Goal: Information Seeking & Learning: Learn about a topic

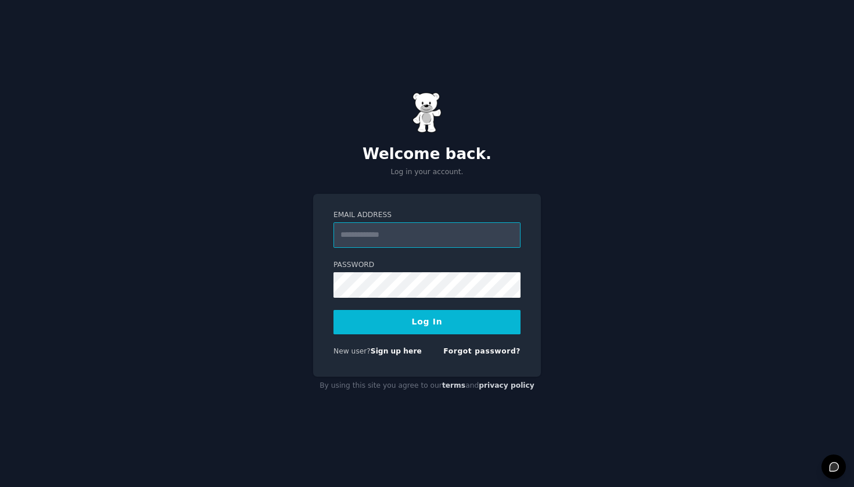
type input "**********"
click at [427, 322] on button "Log In" at bounding box center [426, 322] width 187 height 24
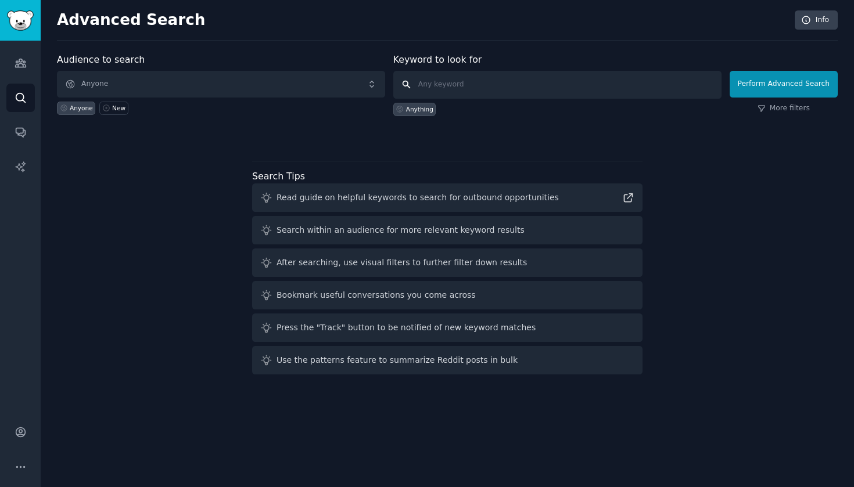
click at [466, 91] on input "text" at bounding box center [557, 85] width 328 height 28
type input "songwriting"
click at [785, 84] on button "Perform Advanced Search" at bounding box center [784, 84] width 108 height 27
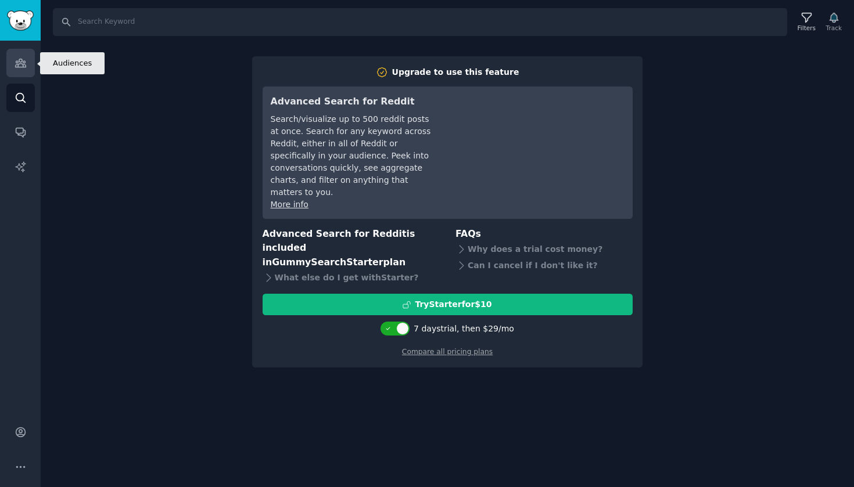
click at [15, 68] on icon "Sidebar" at bounding box center [21, 63] width 12 height 12
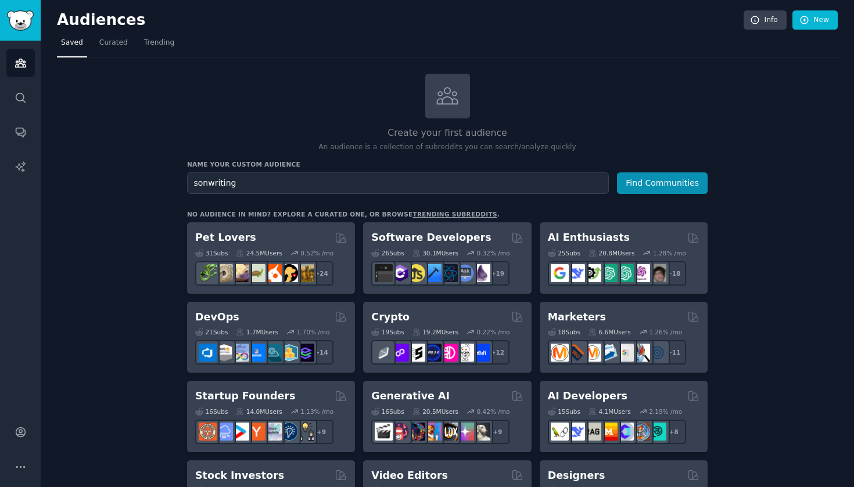
click at [663, 182] on button "Find Communities" at bounding box center [662, 183] width 91 height 21
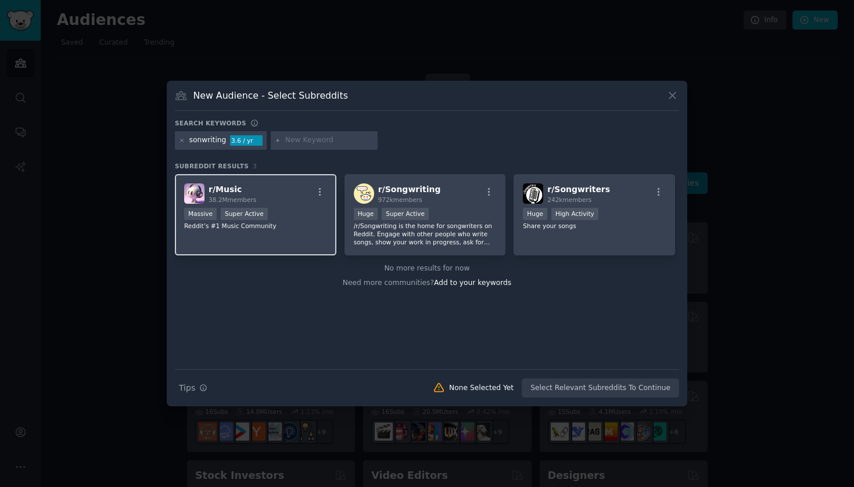
type input "songwriting"
click at [281, 238] on div "r/ Music 38.2M members Massive Super Active Reddit’s #1 Music Community" at bounding box center [255, 215] width 161 height 82
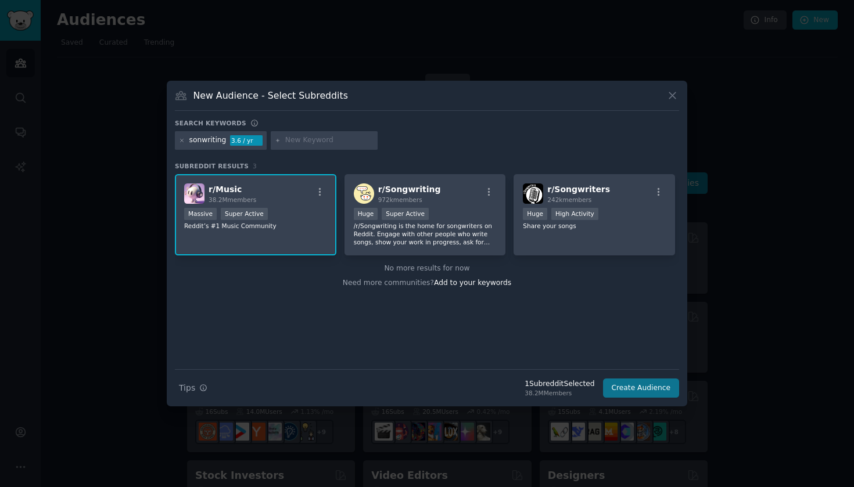
click at [617, 391] on button "Create Audience" at bounding box center [641, 389] width 77 height 20
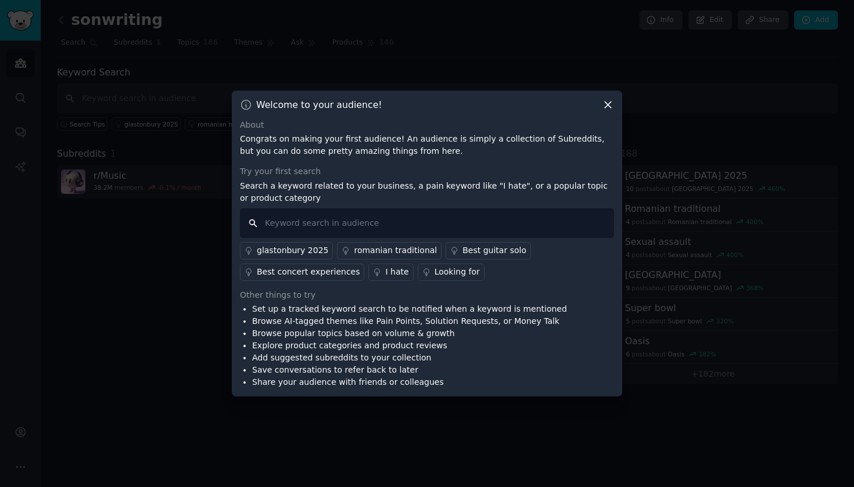
click at [450, 227] on input "text" at bounding box center [427, 224] width 374 height 30
type input "comfort songwriter"
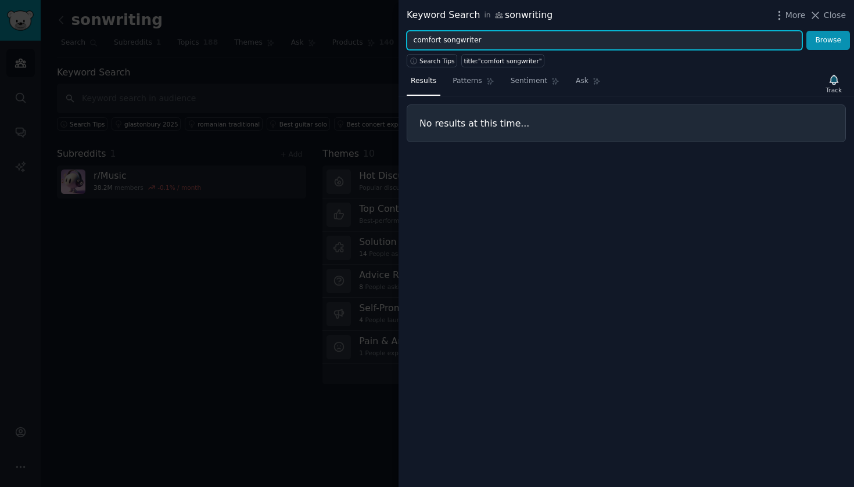
click at [485, 42] on input "comfort songwriter" at bounding box center [605, 41] width 396 height 20
click at [828, 40] on button "Browse" at bounding box center [828, 41] width 44 height 20
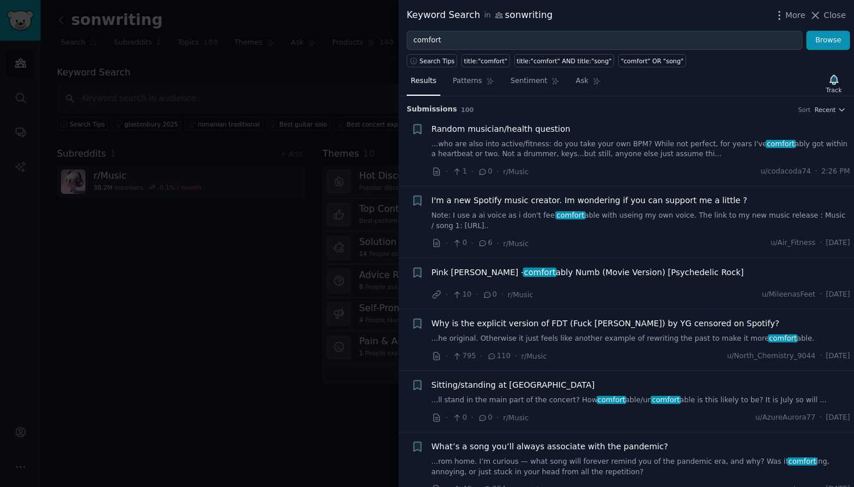
click at [584, 217] on link "Note: I use a ai voice as i don't feel comfort able with useing my own voice. T…" at bounding box center [641, 221] width 419 height 20
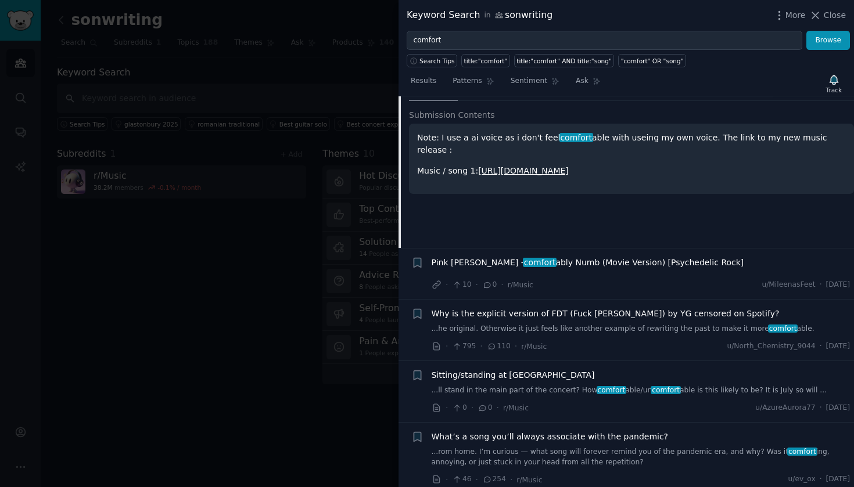
scroll to position [225, 0]
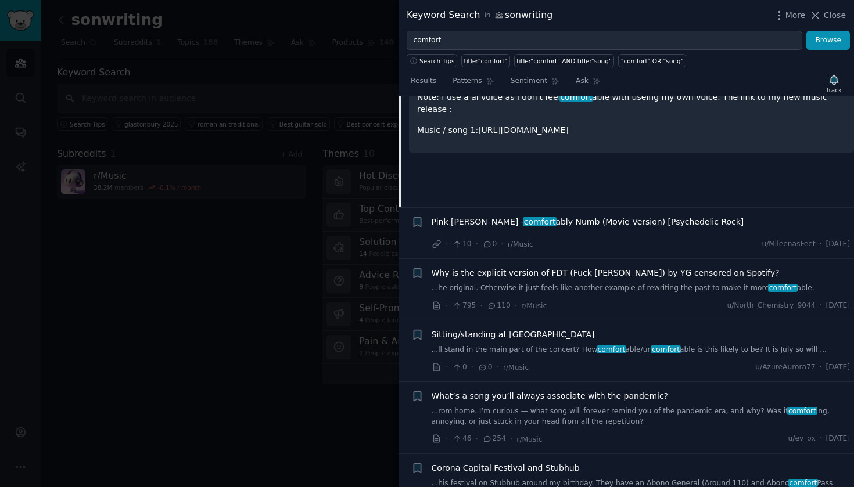
click at [587, 224] on span "Pink [PERSON_NAME] - comfort ably Numb (Movie Version) [Psychedelic Rock]" at bounding box center [588, 222] width 313 height 12
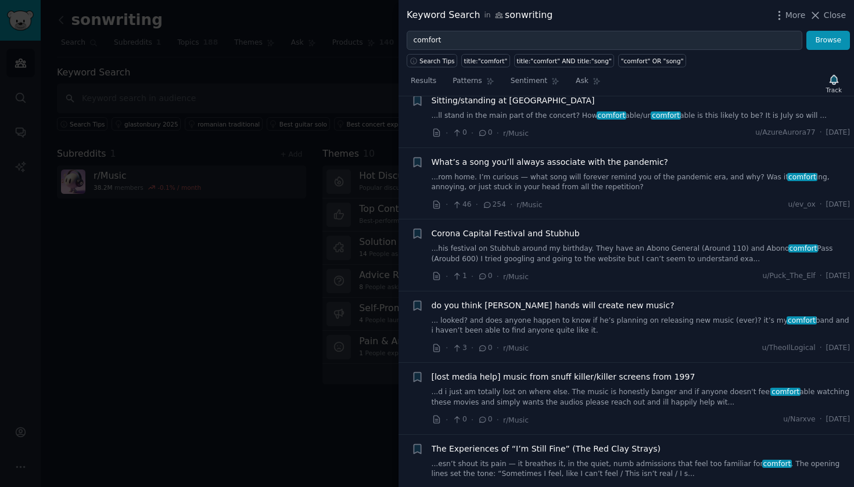
scroll to position [528, 0]
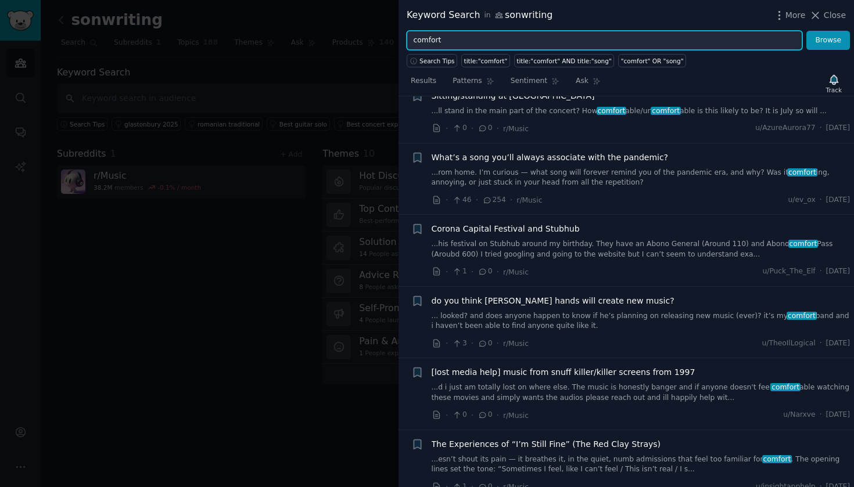
drag, startPoint x: 454, startPoint y: 31, endPoint x: 419, endPoint y: 23, distance: 35.8
click at [419, 23] on div "Keyword Search in sonwriting More Close comfort Browse Search Tips title:"comfo…" at bounding box center [625, 243] width 455 height 487
click at [442, 33] on input "comfort" at bounding box center [605, 41] width 396 height 20
click at [443, 35] on input "comfort" at bounding box center [605, 41] width 396 height 20
click at [443, 38] on input "comfort" at bounding box center [605, 41] width 396 height 20
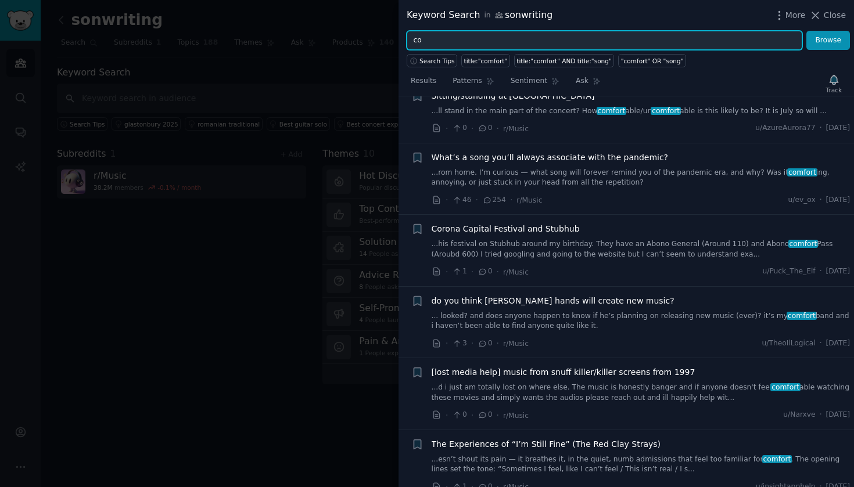
type input "c"
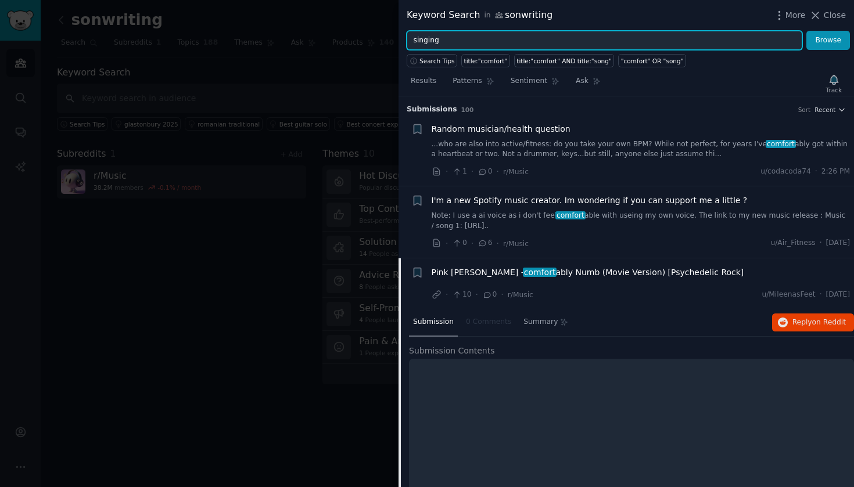
click at [828, 40] on button "Browse" at bounding box center [828, 41] width 44 height 20
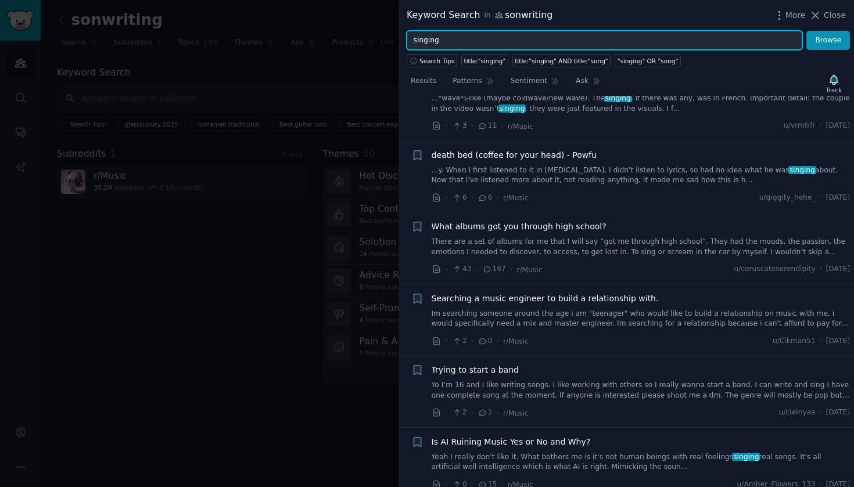
scroll to position [120, 0]
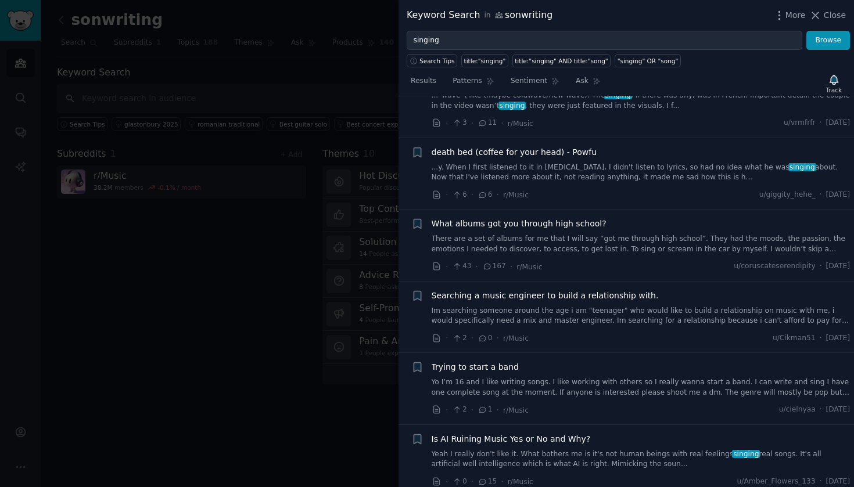
click at [541, 301] on div "Searching a music engineer to build a relationship with. Im searching someone a…" at bounding box center [641, 308] width 419 height 37
click at [569, 317] on link "Im searching someone around the age i am "teenager" who would like to build a r…" at bounding box center [641, 316] width 419 height 20
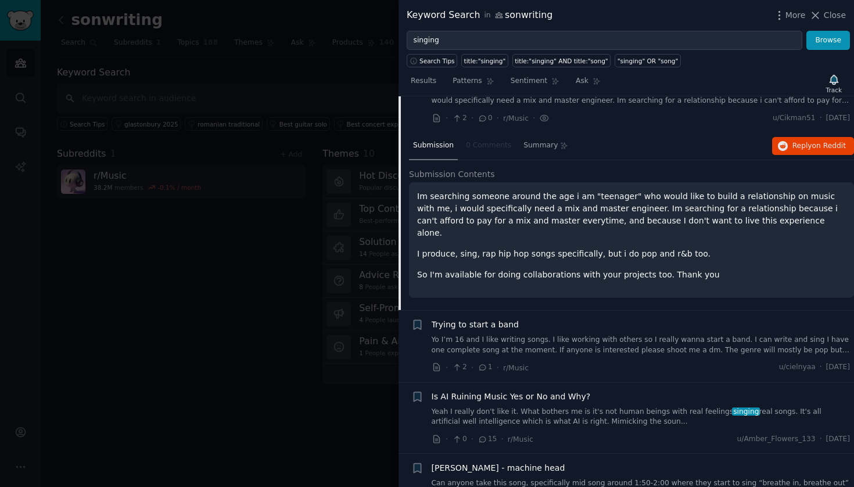
scroll to position [349, 0]
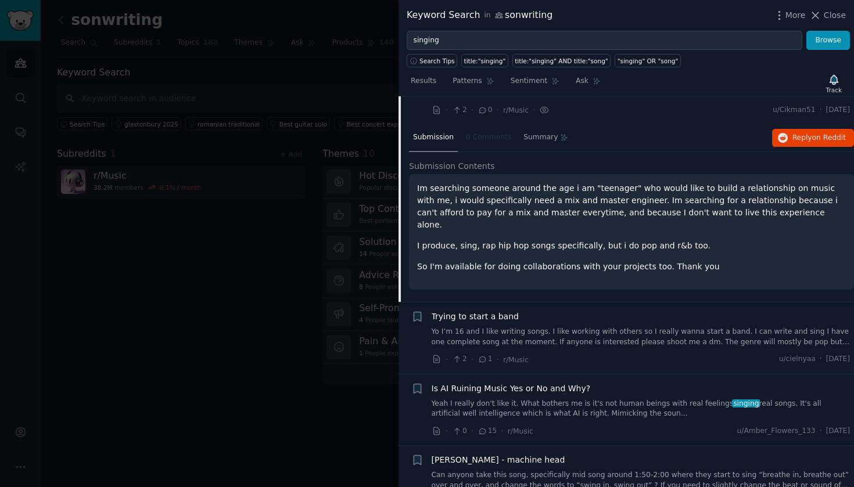
click at [540, 328] on link "Yo I’m 16 and I like writing songs. I like working with others so I really wann…" at bounding box center [641, 337] width 419 height 20
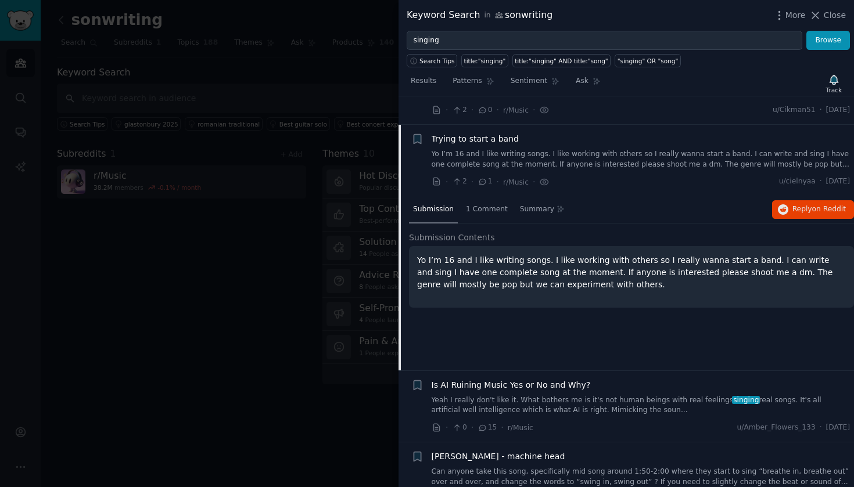
scroll to position [374, 0]
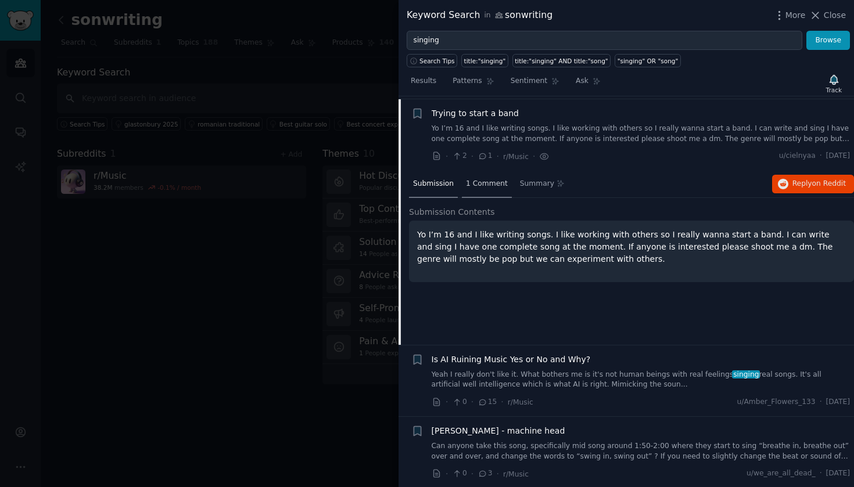
click at [501, 184] on span "1 Comment" at bounding box center [487, 184] width 42 height 10
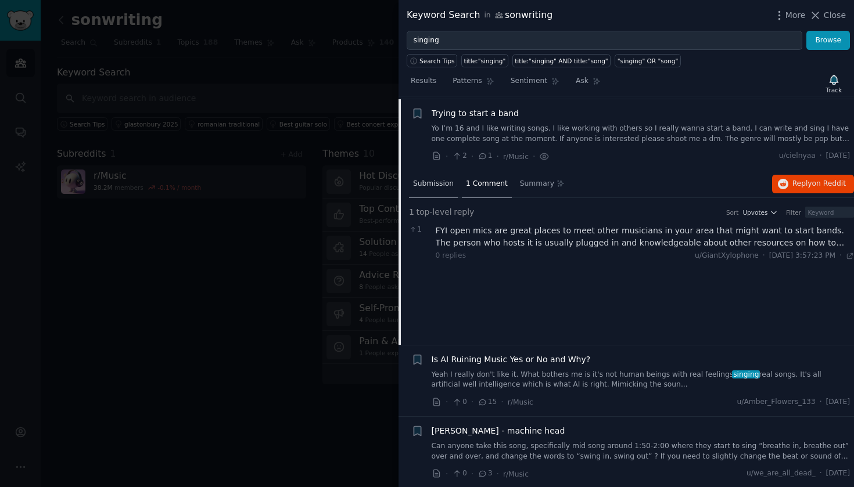
click at [435, 180] on span "Submission" at bounding box center [433, 184] width 41 height 10
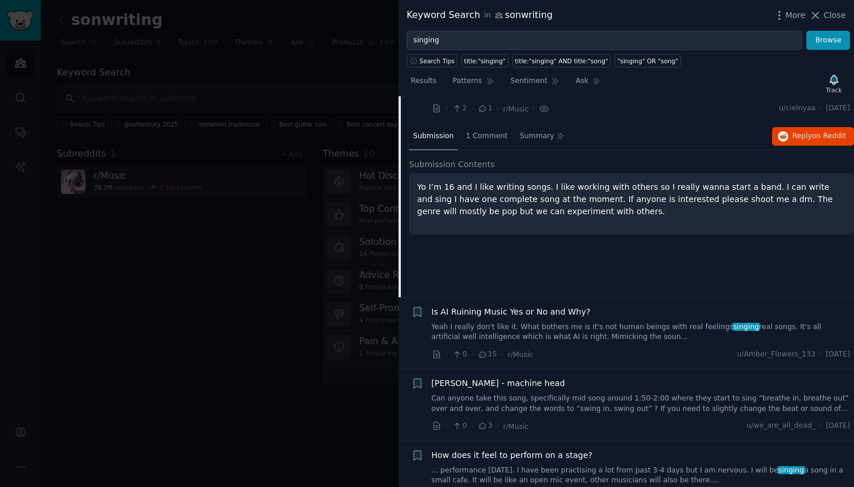
scroll to position [452, 0]
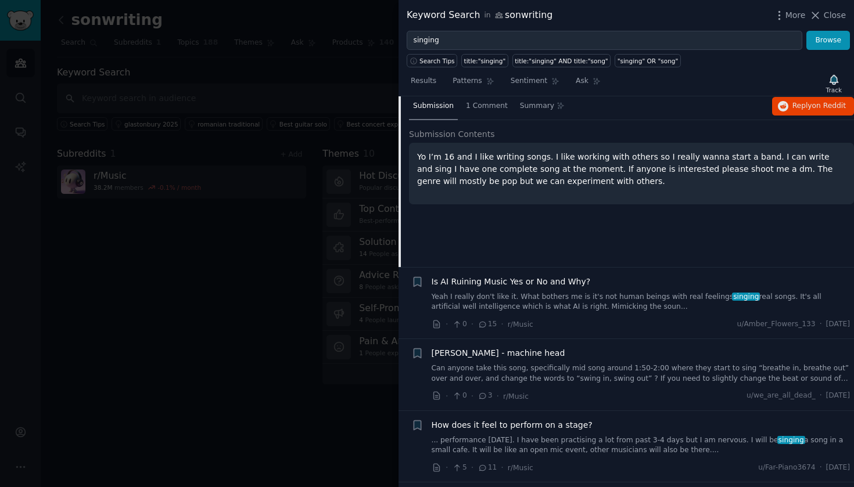
click at [514, 304] on link "Yeah I really don't like it. What bothers me is it's not human beings with real…" at bounding box center [641, 302] width 419 height 20
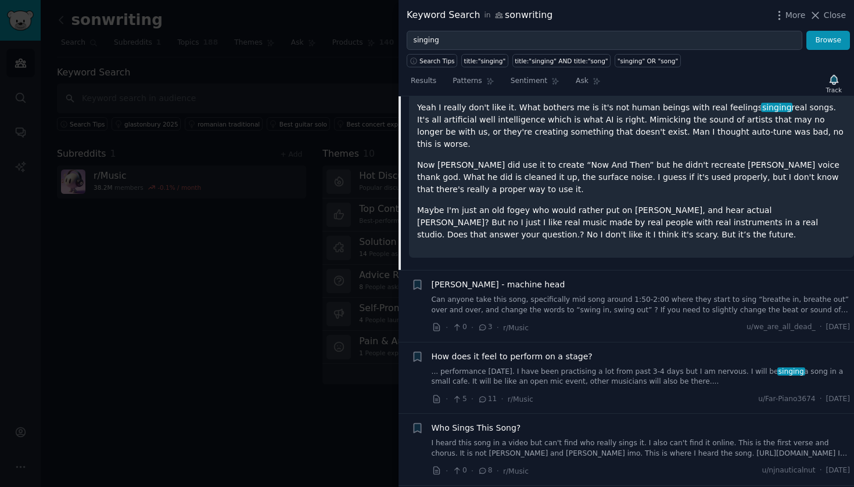
scroll to position [574, 0]
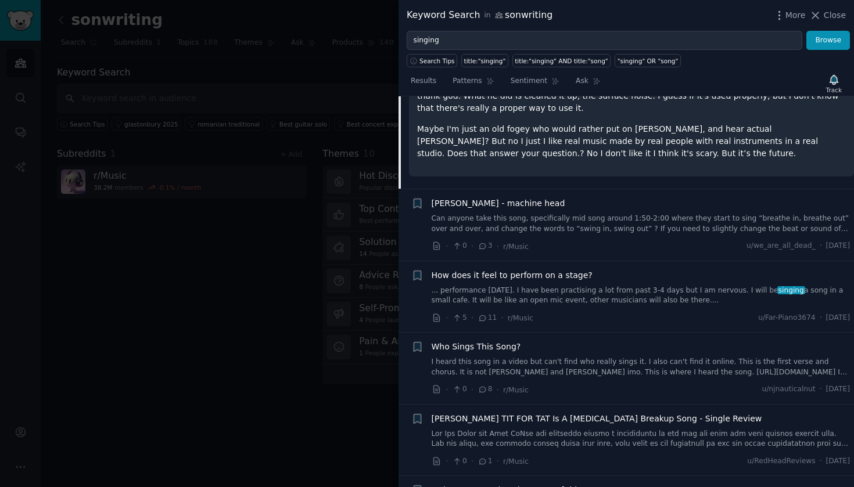
click at [518, 286] on link "... performance today. I have been practising a lot from past 3-4 days but I am…" at bounding box center [641, 296] width 419 height 20
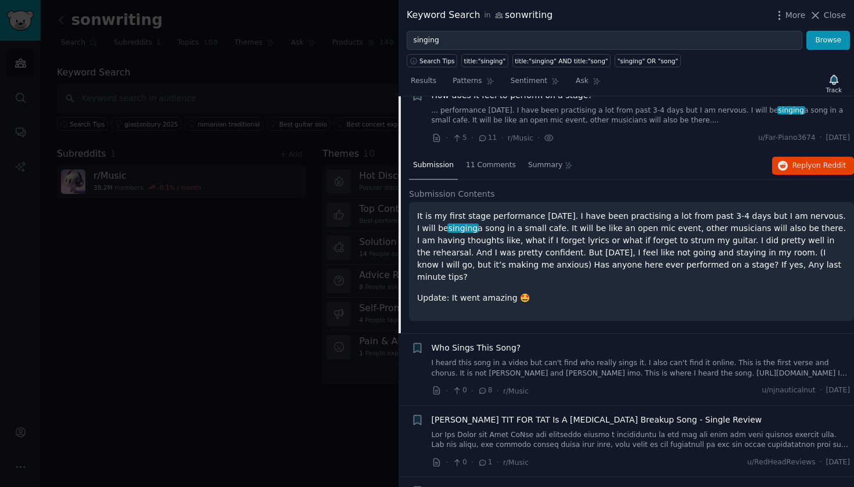
scroll to position [614, 0]
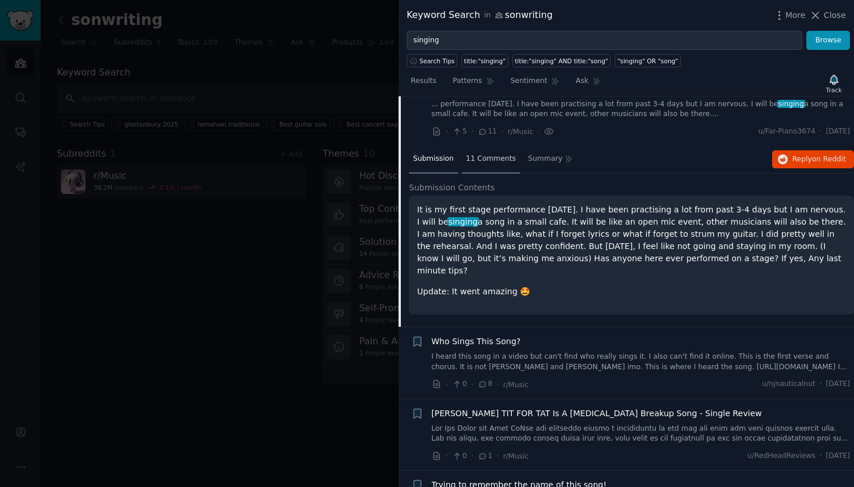
click at [486, 158] on span "11 Comments" at bounding box center [491, 159] width 50 height 10
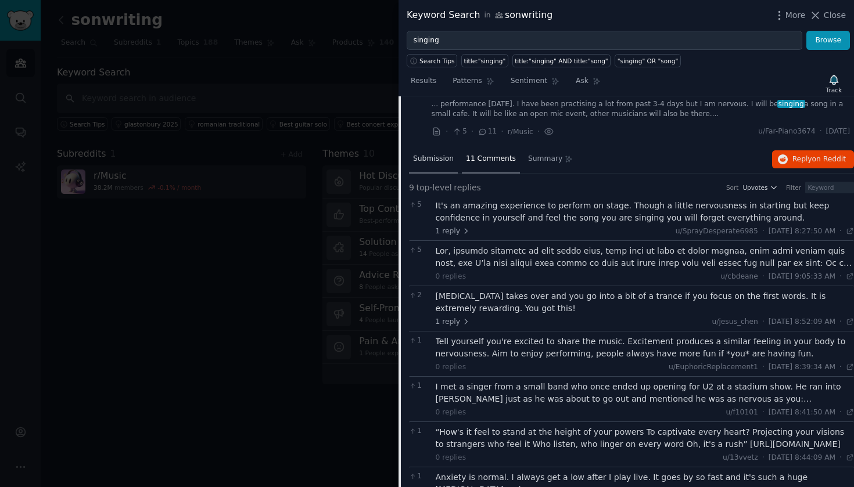
click at [440, 159] on div "Submission" at bounding box center [433, 160] width 49 height 28
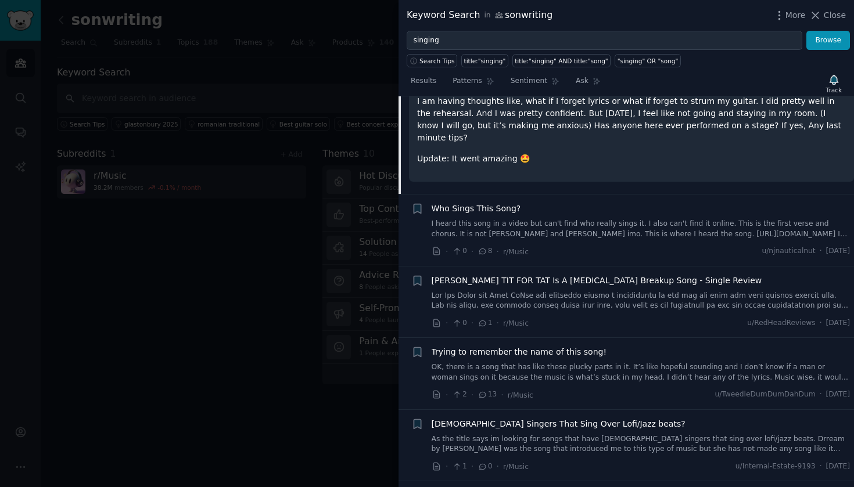
scroll to position [746, 0]
click at [551, 296] on link at bounding box center [641, 302] width 419 height 20
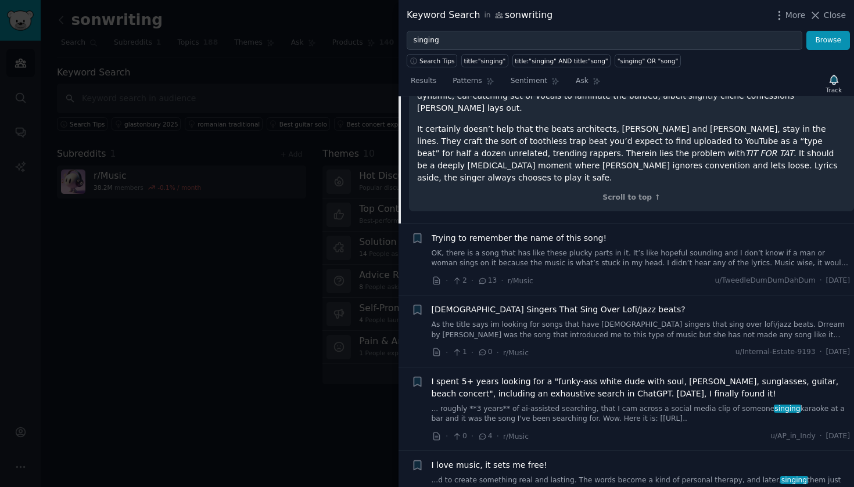
scroll to position [986, 0]
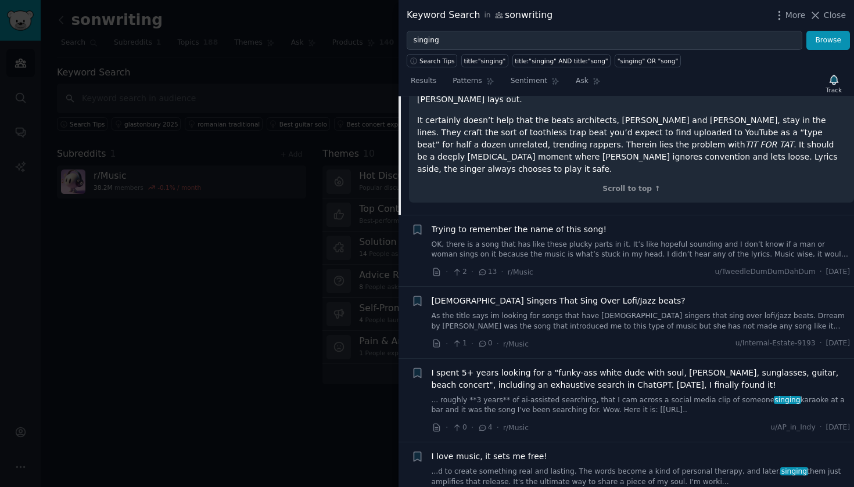
click at [479, 311] on link "As the title says im looking for songs that have female singers that sing over …" at bounding box center [641, 321] width 419 height 20
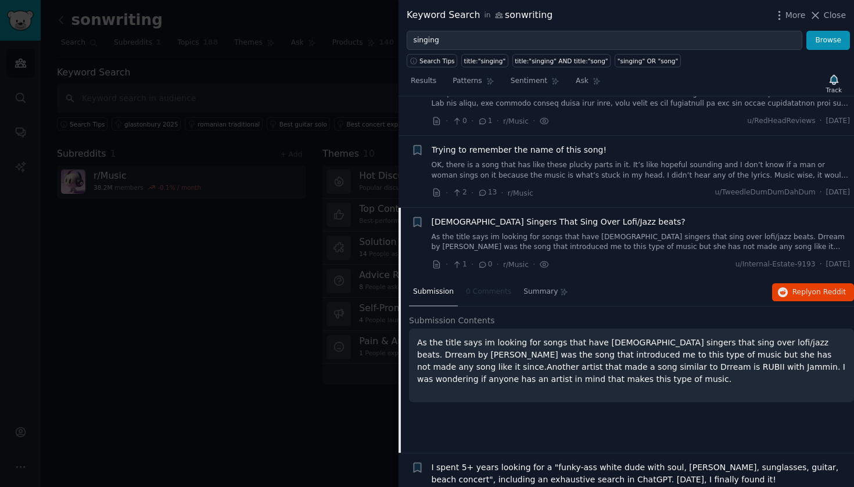
scroll to position [773, 0]
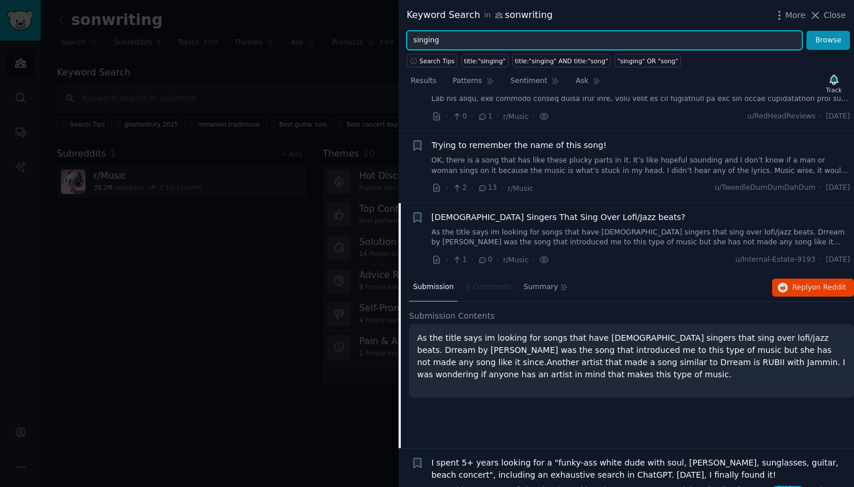
drag, startPoint x: 469, startPoint y: 38, endPoint x: 408, endPoint y: 42, distance: 61.1
click at [408, 42] on input "singing" at bounding box center [605, 41] width 396 height 20
click at [828, 40] on button "Browse" at bounding box center [828, 41] width 44 height 20
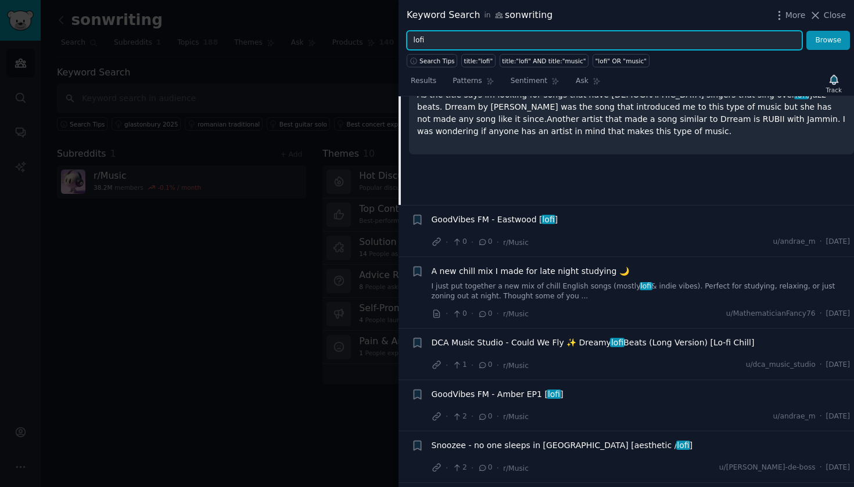
scroll to position [279, 0]
type input "lofi singing"
click at [828, 40] on button "Browse" at bounding box center [828, 41] width 44 height 20
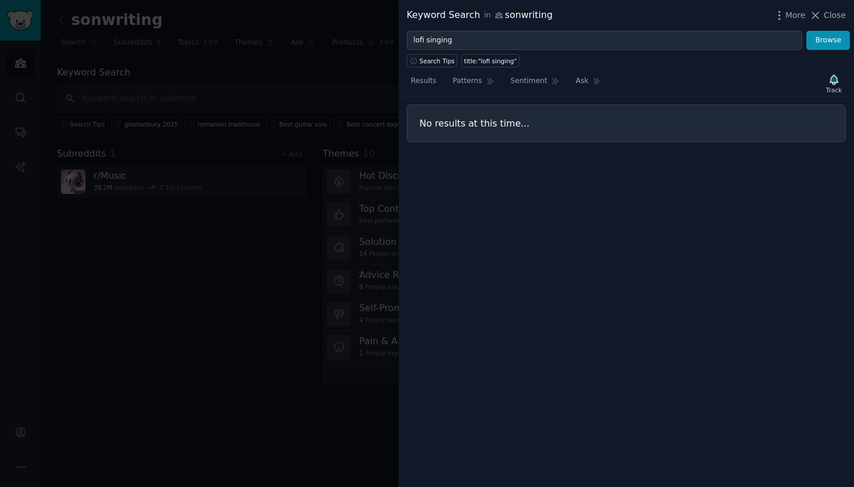
click at [289, 219] on div at bounding box center [427, 243] width 854 height 487
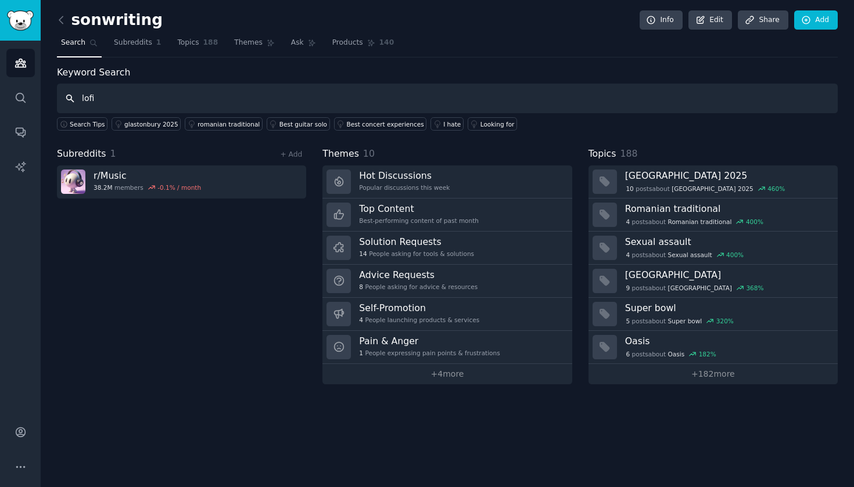
type input "lofi"
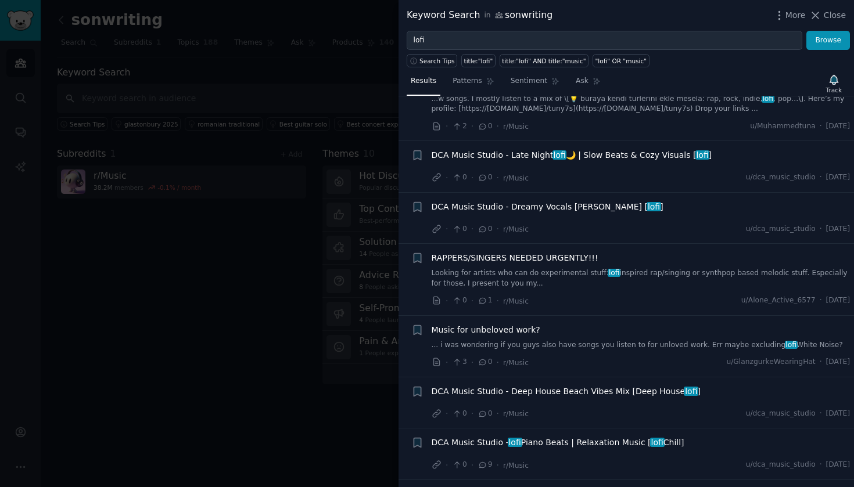
scroll to position [771, 0]
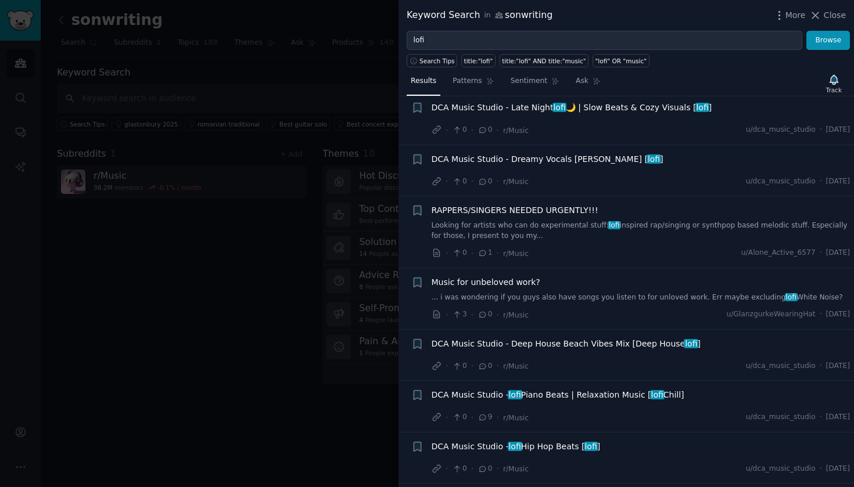
click at [499, 293] on link "... i was wondering if you guys also have songs you listen to for unloved work.…" at bounding box center [641, 298] width 419 height 10
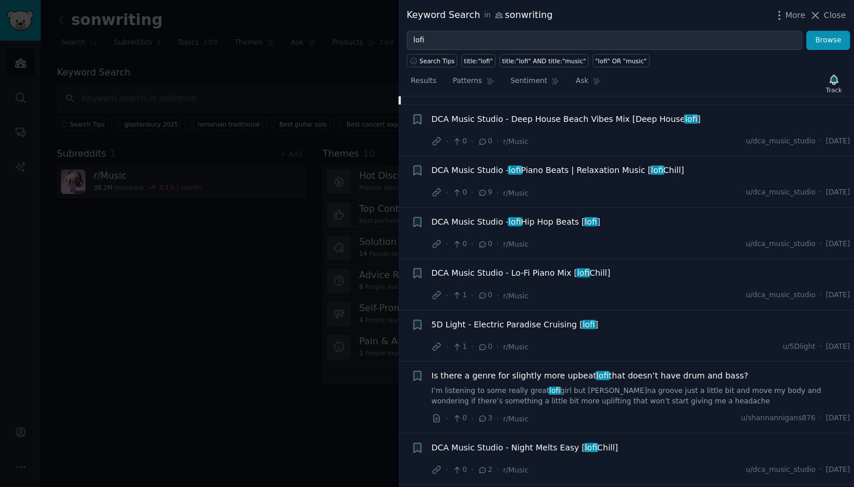
scroll to position [1230, 0]
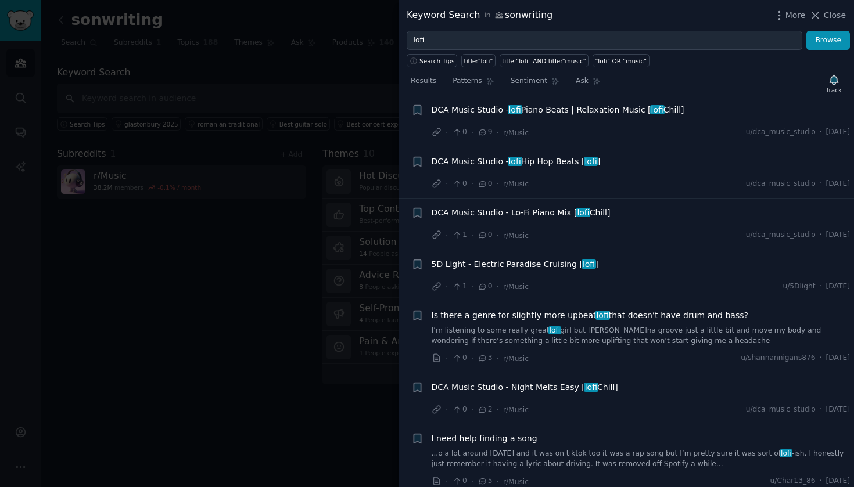
click at [573, 338] on link "I’m listening to some really great lofi girl but wanna groove just a little bit…" at bounding box center [641, 336] width 419 height 20
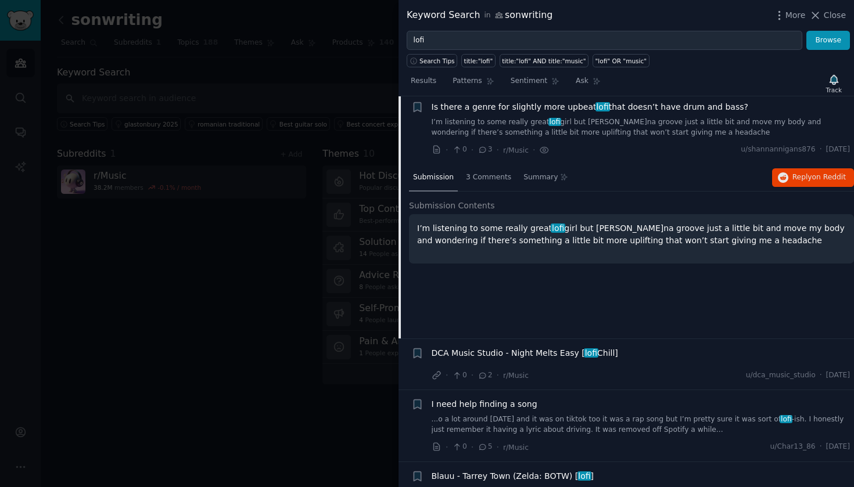
scroll to position [1266, 0]
click at [489, 173] on span "3 Comments" at bounding box center [488, 176] width 45 height 10
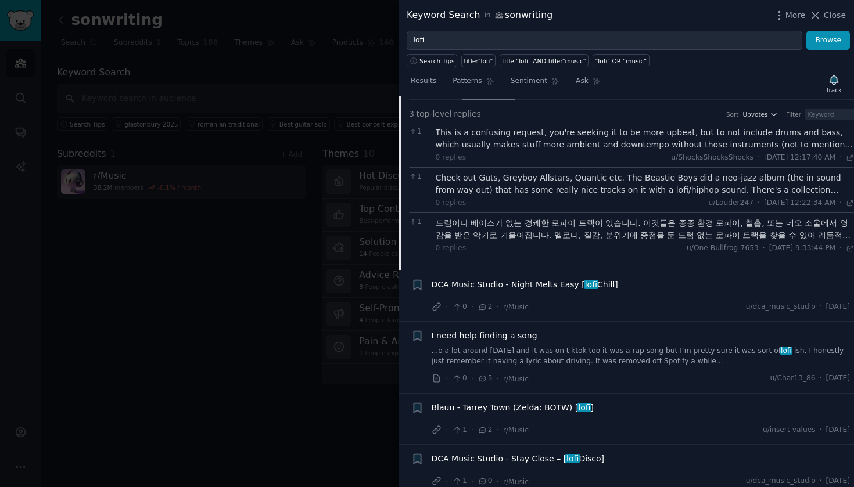
scroll to position [1359, 0]
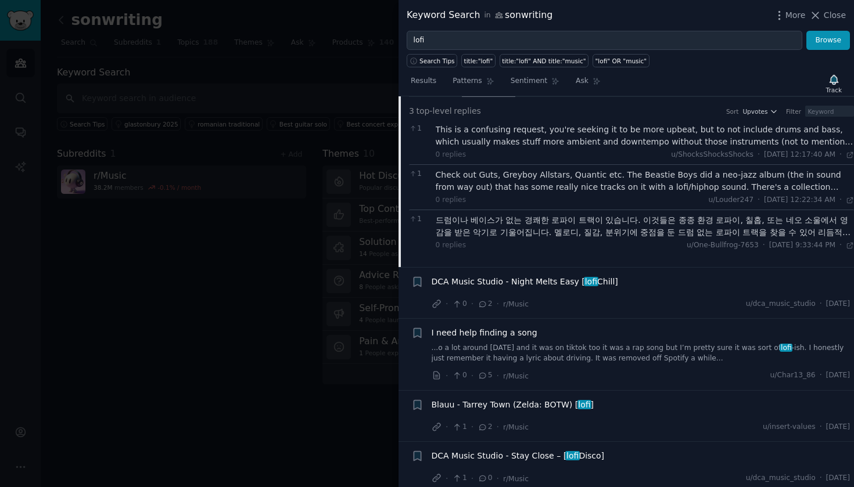
click at [494, 347] on link "...o a lot around 2020 and it was on tiktok too it was a rap song but I’m prett…" at bounding box center [641, 353] width 419 height 20
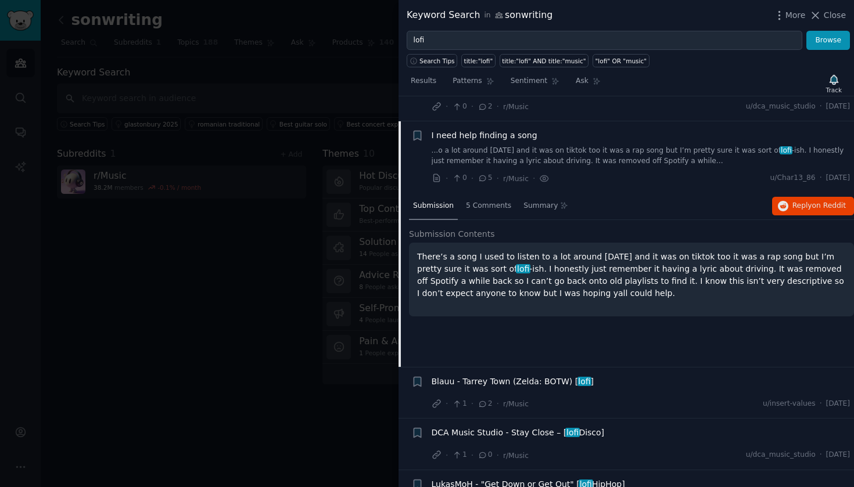
scroll to position [1380, 0]
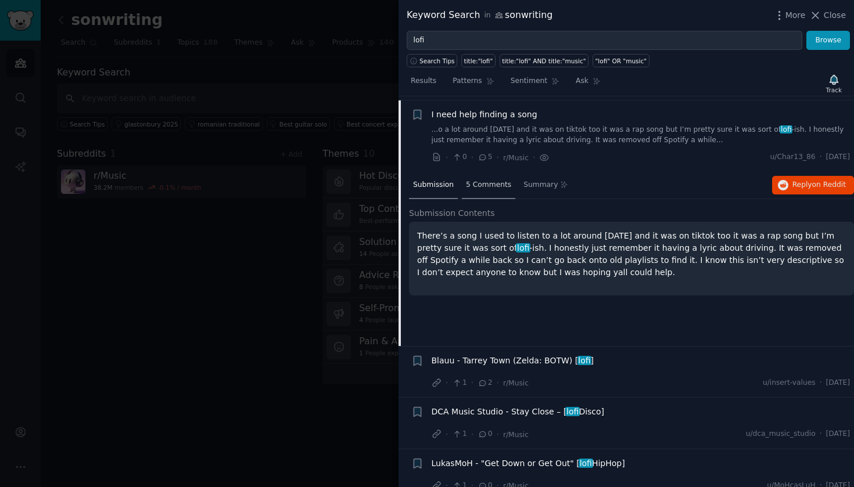
click at [488, 189] on div "5 Comments" at bounding box center [488, 186] width 53 height 28
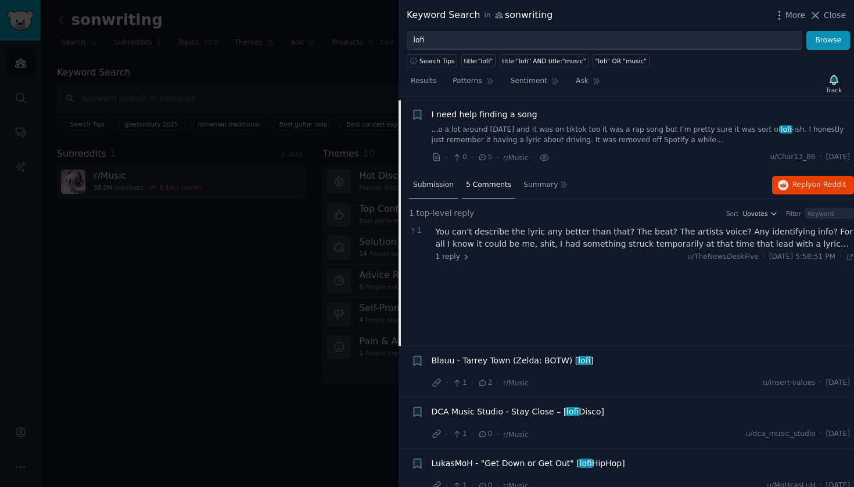
click at [435, 186] on div "Submission" at bounding box center [433, 186] width 49 height 28
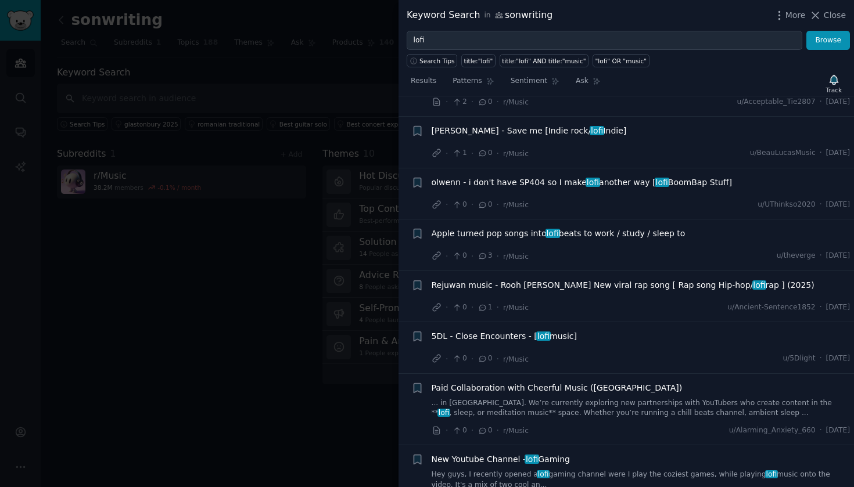
scroll to position [2960, 0]
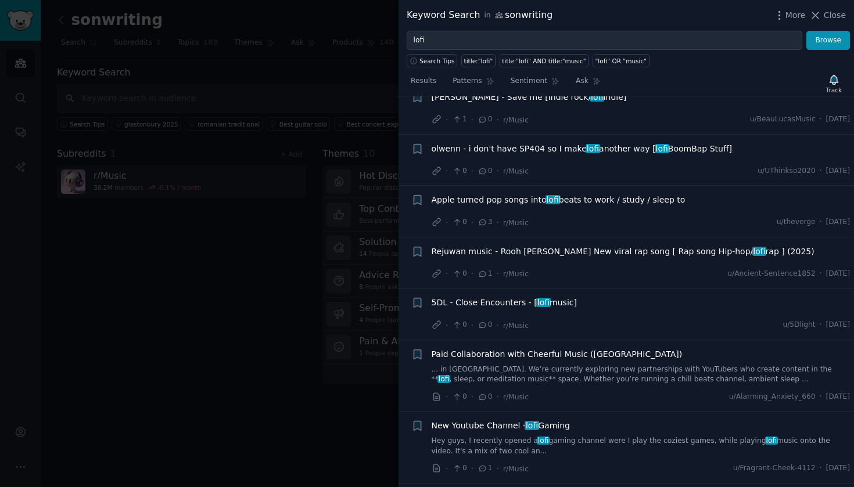
click at [443, 194] on span "Apple turned pop songs into lofi beats to work / study / sleep to" at bounding box center [559, 200] width 254 height 12
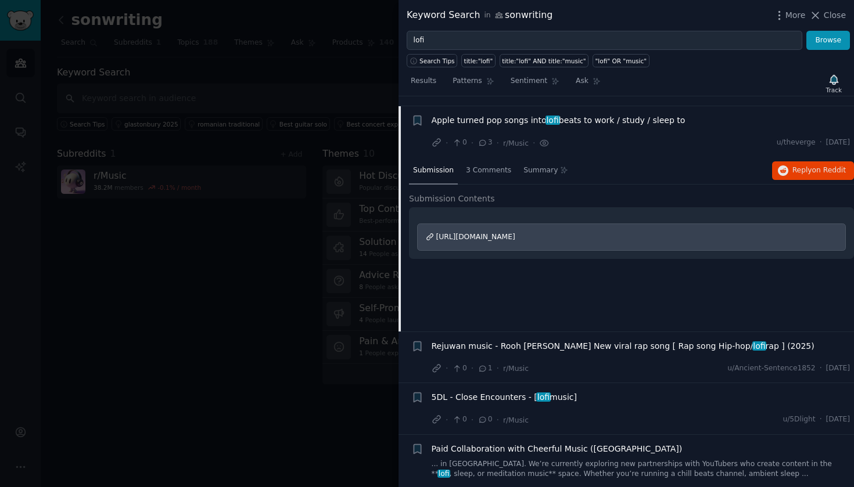
scroll to position [2855, 0]
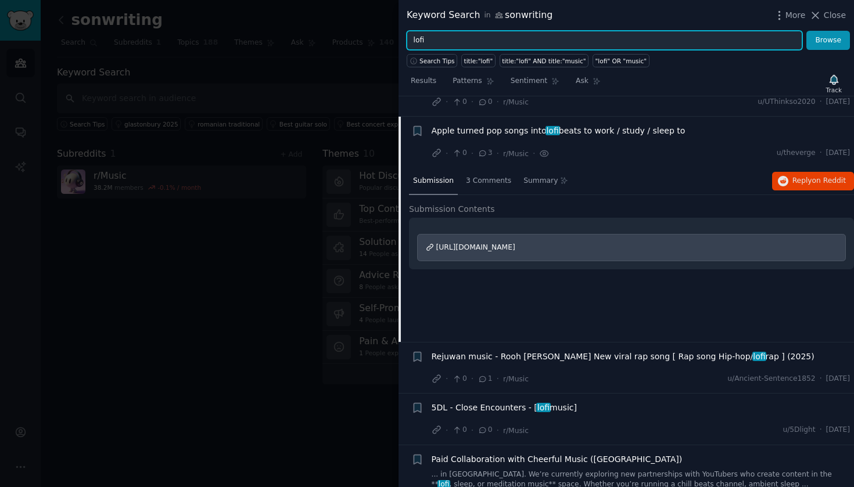
drag, startPoint x: 464, startPoint y: 39, endPoint x: 406, endPoint y: 44, distance: 58.3
click at [406, 44] on div "lofi Browse" at bounding box center [625, 41] width 455 height 20
type input "country music"
click at [828, 40] on button "Browse" at bounding box center [828, 41] width 44 height 20
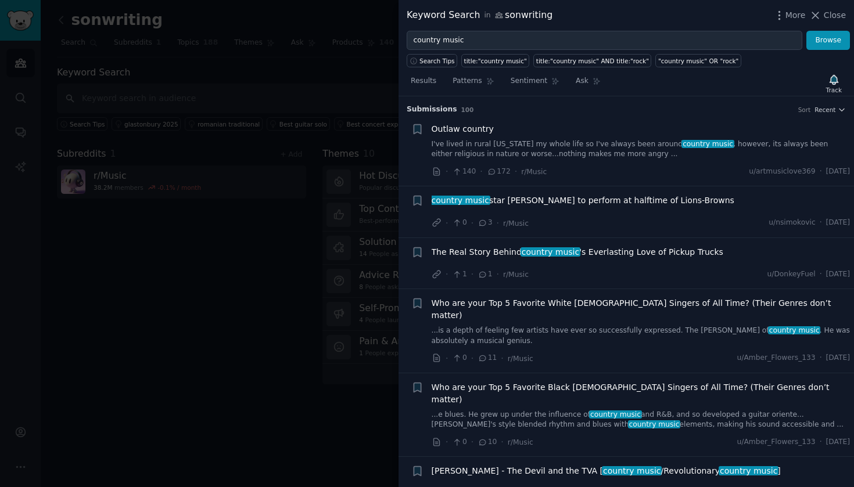
click at [482, 153] on link "I've lived in rural Alabama my whole life so I've always been around country mu…" at bounding box center [641, 149] width 419 height 20
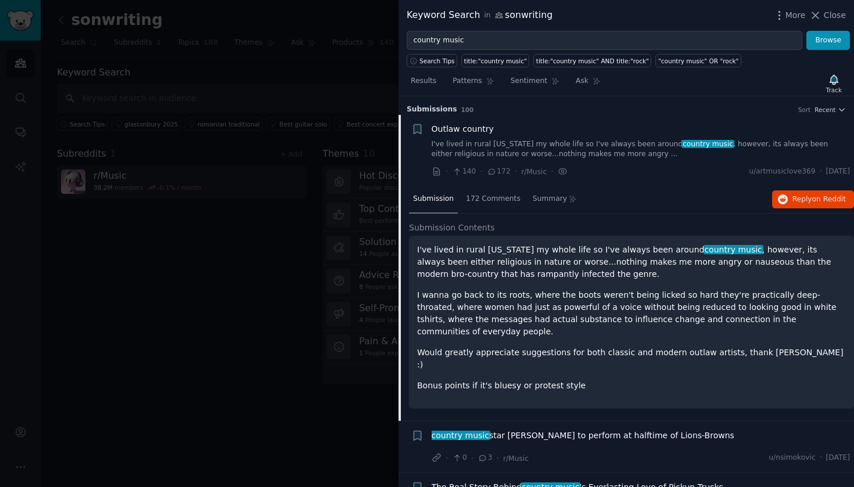
scroll to position [18, 0]
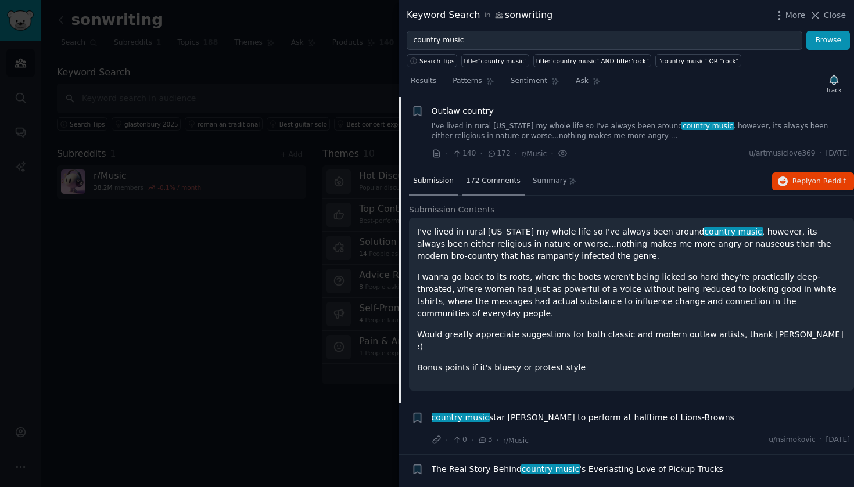
click at [496, 182] on span "172 Comments" at bounding box center [493, 181] width 55 height 10
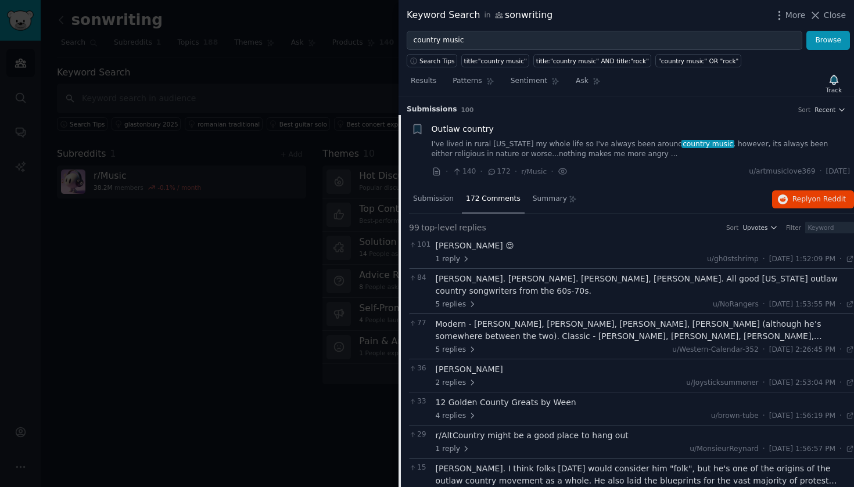
scroll to position [0, 0]
click at [462, 127] on span "Outlaw country" at bounding box center [463, 129] width 62 height 12
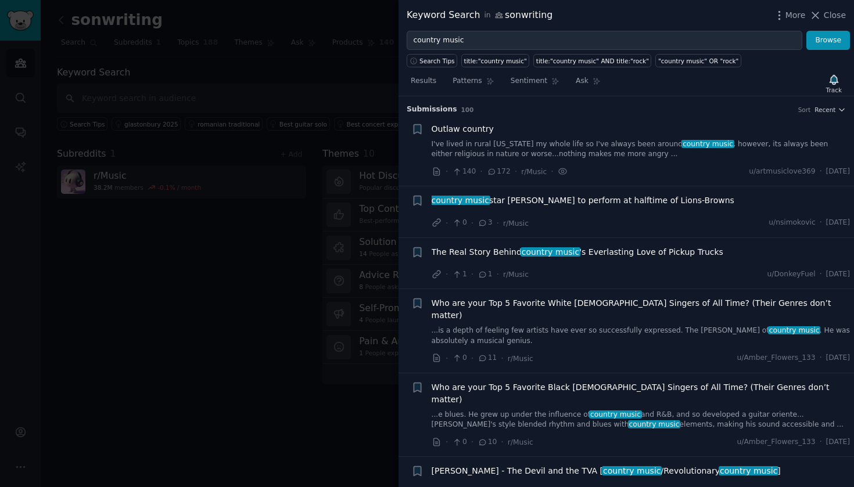
scroll to position [18, 0]
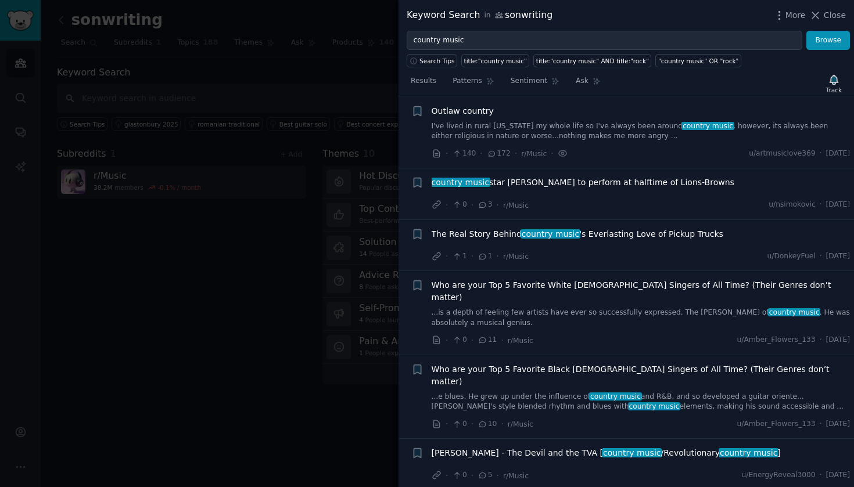
click at [493, 198] on div "country music star Mitchell Tenpenny to perform at halftime of Lions-Browns · 0…" at bounding box center [641, 194] width 419 height 35
click at [471, 183] on span "country music" at bounding box center [460, 182] width 60 height 9
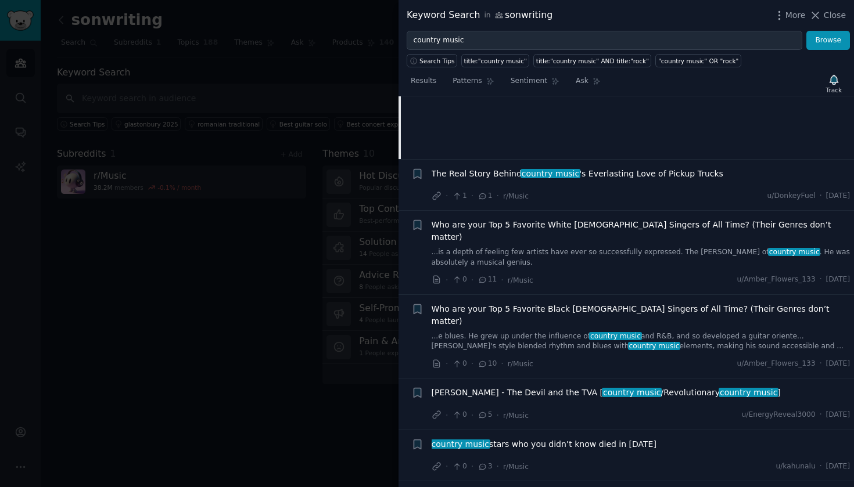
scroll to position [253, 0]
click at [487, 331] on link "...e blues. He grew up under the influence of country music and R&B, and so dev…" at bounding box center [641, 341] width 419 height 20
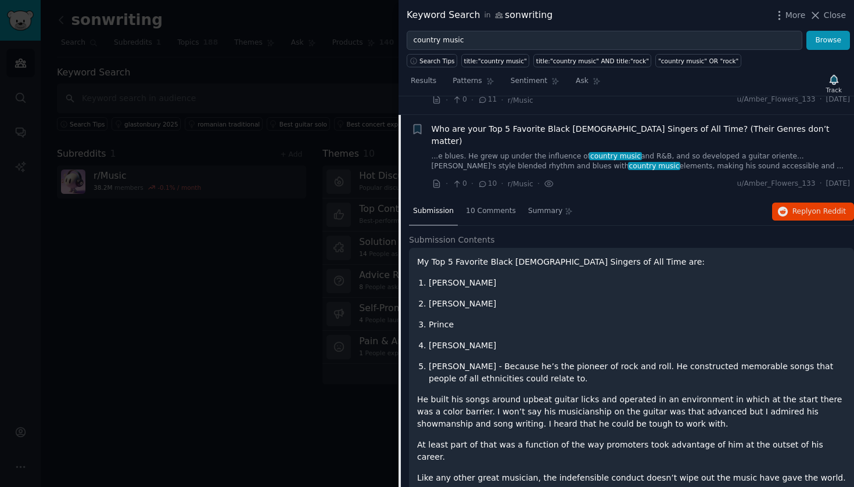
scroll to position [258, 0]
click at [456, 124] on span "Who are your Top 5 Favorite Black Male Singers of All Time? (Their Genres don’t…" at bounding box center [641, 136] width 419 height 24
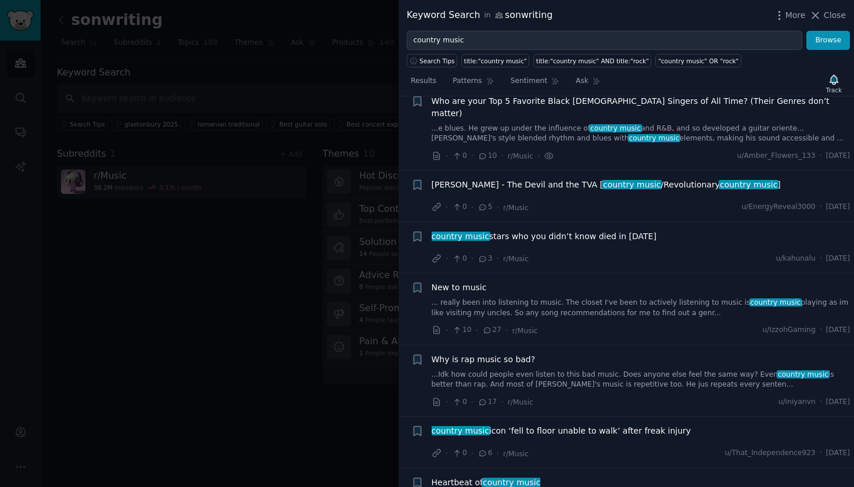
scroll to position [292, 0]
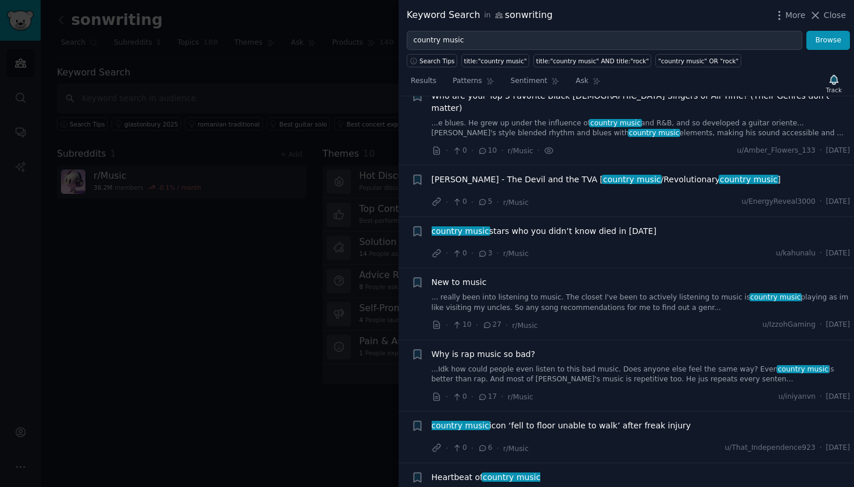
click at [500, 293] on link "... really been into listening to music. The closet I've been to actively liste…" at bounding box center [641, 303] width 419 height 20
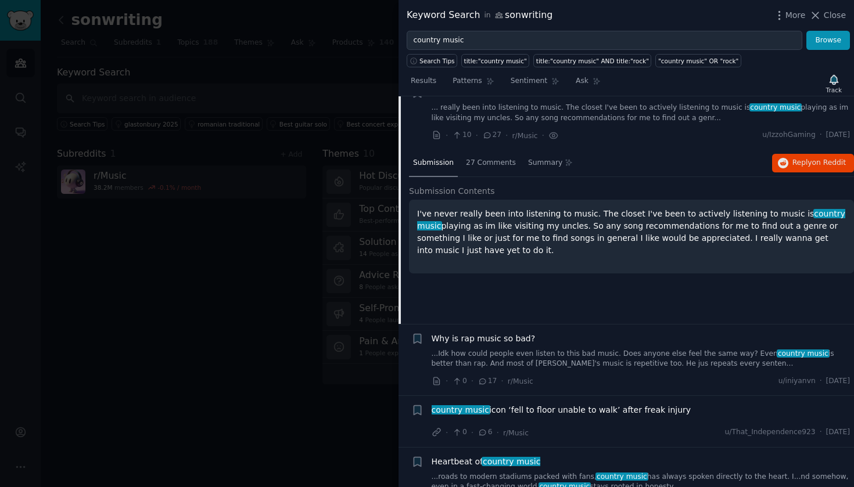
scroll to position [487, 0]
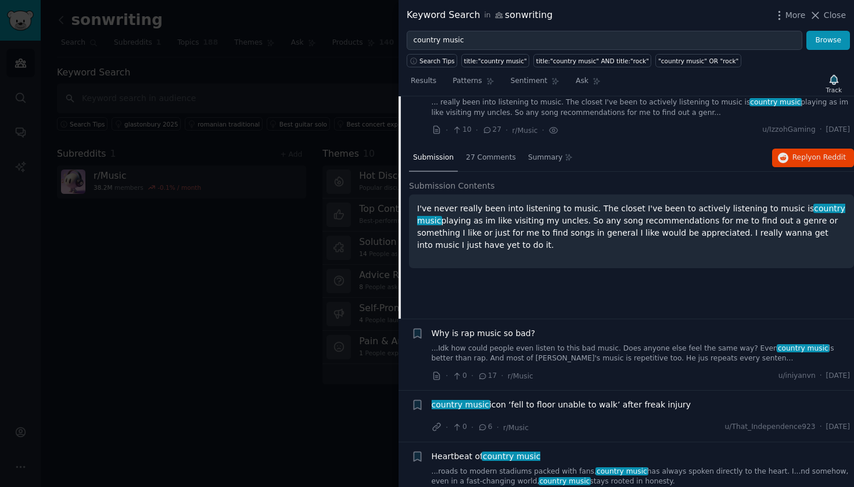
click at [487, 344] on link "...Idk how could people even listen to this bad music. Does anyone else feel th…" at bounding box center [641, 354] width 419 height 20
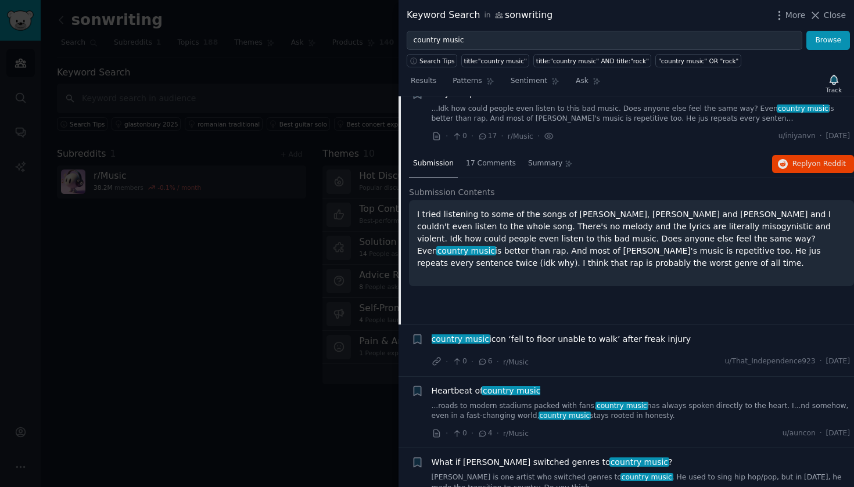
scroll to position [571, 0]
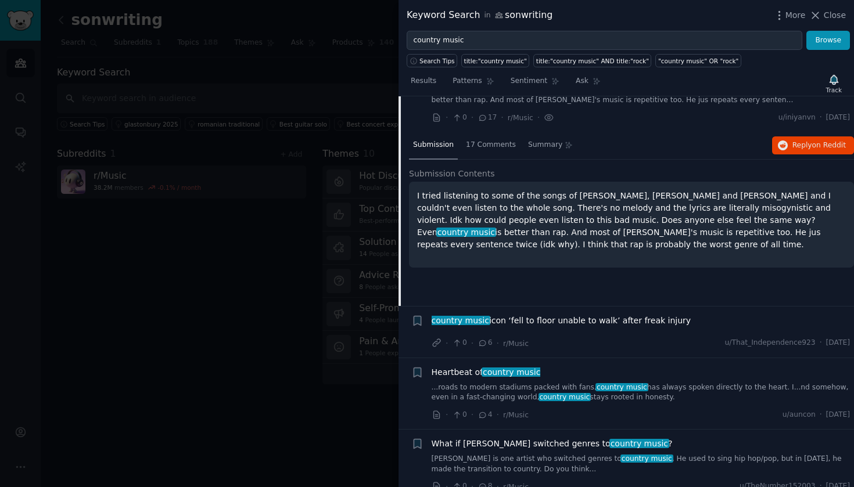
click at [487, 367] on div "Heartbeat of country music ...roads to modern stadiums packed with fans, countr…" at bounding box center [641, 385] width 419 height 37
click at [505, 368] on span "country music" at bounding box center [512, 372] width 60 height 9
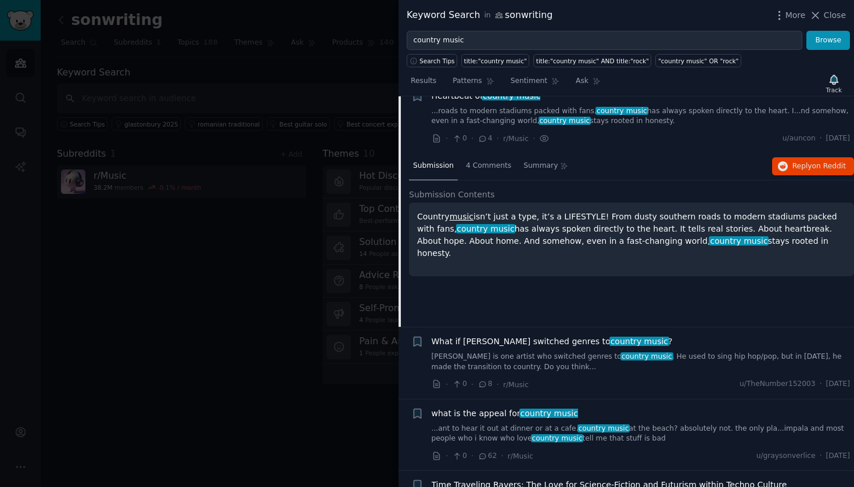
scroll to position [678, 0]
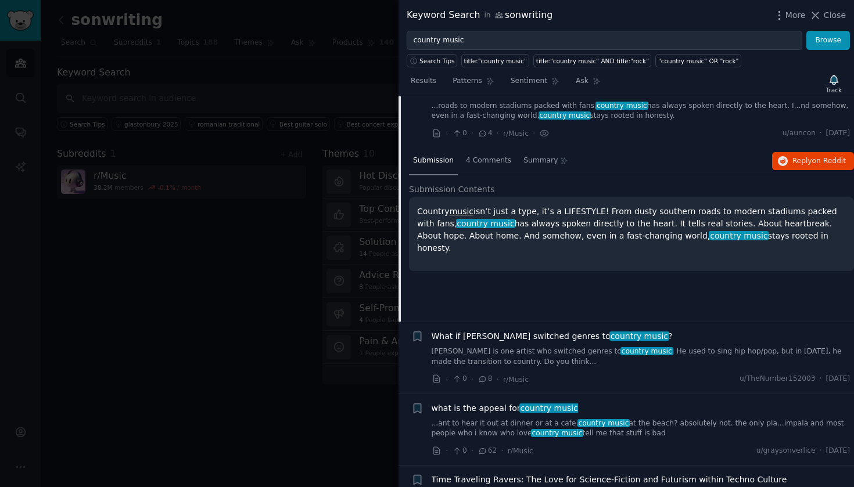
click at [514, 331] on div "What if Sabrina Carpenter switched genres to country music ? Post Malone is one…" at bounding box center [641, 349] width 419 height 37
click at [510, 347] on link "Post Malone is one artist who switched genres to country music . He used to sin…" at bounding box center [641, 357] width 419 height 20
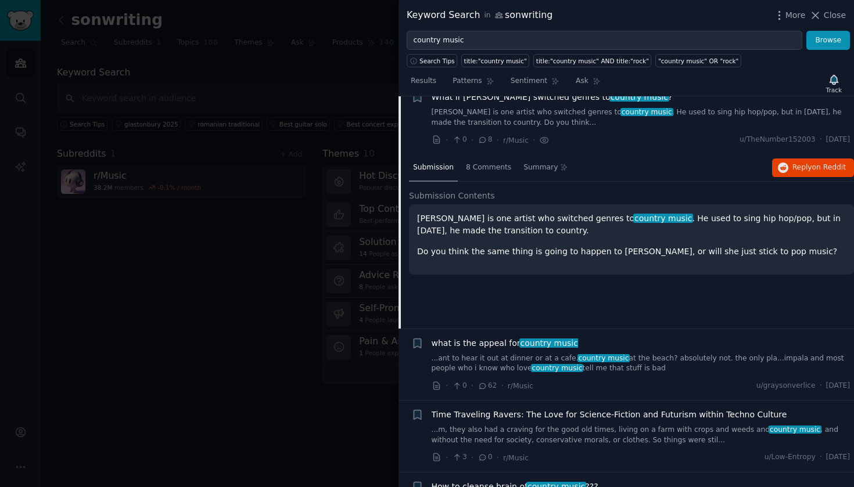
scroll to position [748, 0]
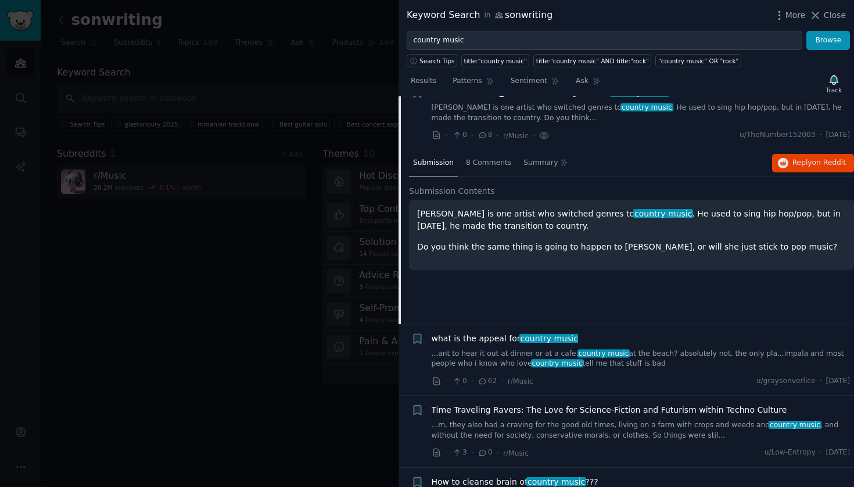
click at [490, 333] on span "what is the appeal for country music" at bounding box center [505, 339] width 146 height 12
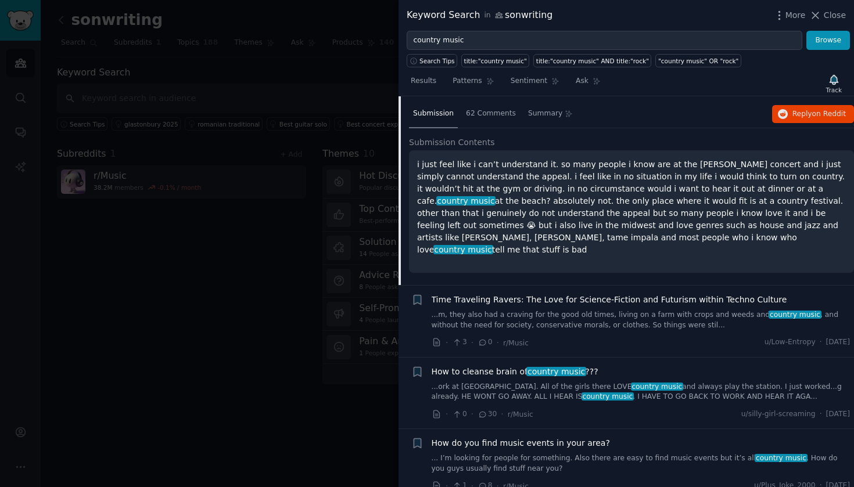
scroll to position [878, 0]
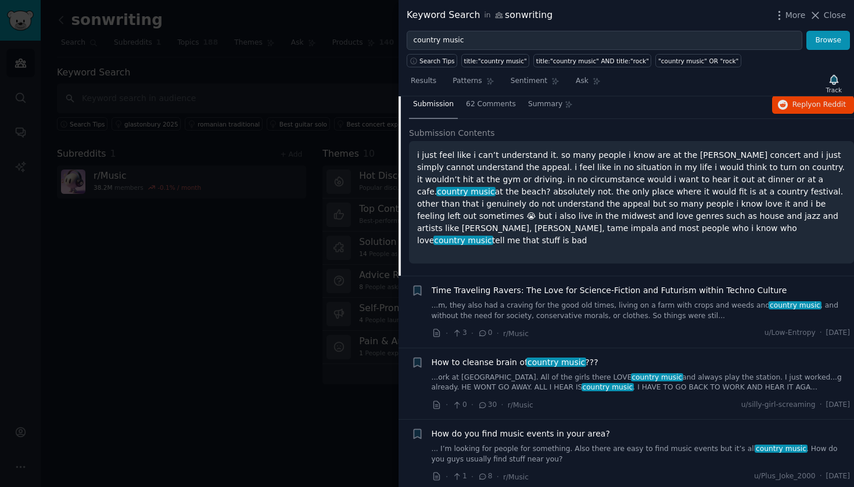
click at [504, 373] on link "...ork at Buckle. All of the girls there LOVE country music and always play the…" at bounding box center [641, 383] width 419 height 20
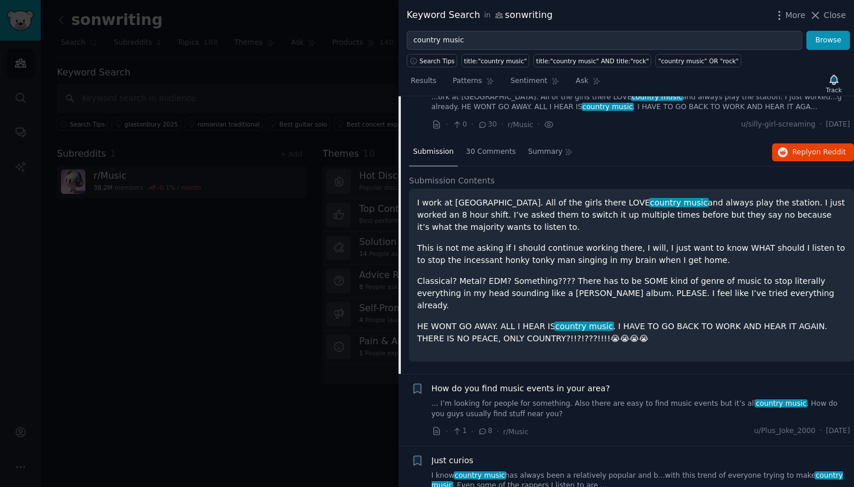
scroll to position [975, 0]
click at [512, 382] on span "How do you find music events in your area?" at bounding box center [521, 388] width 178 height 12
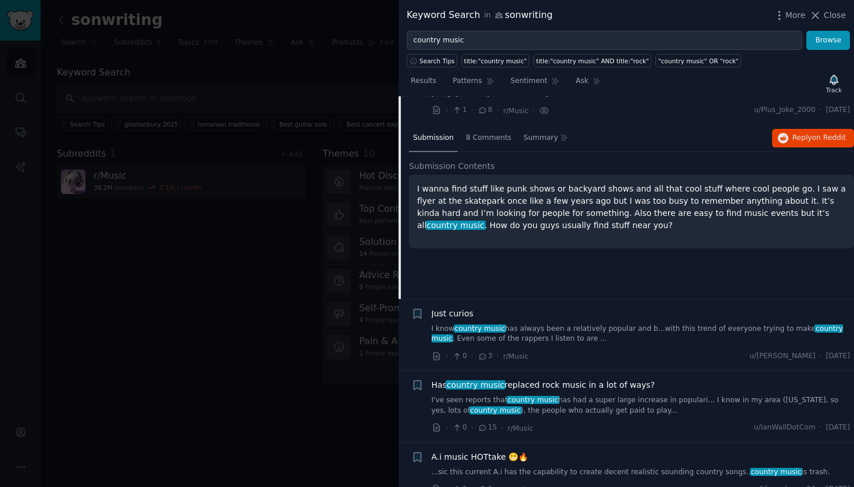
scroll to position [1062, 0]
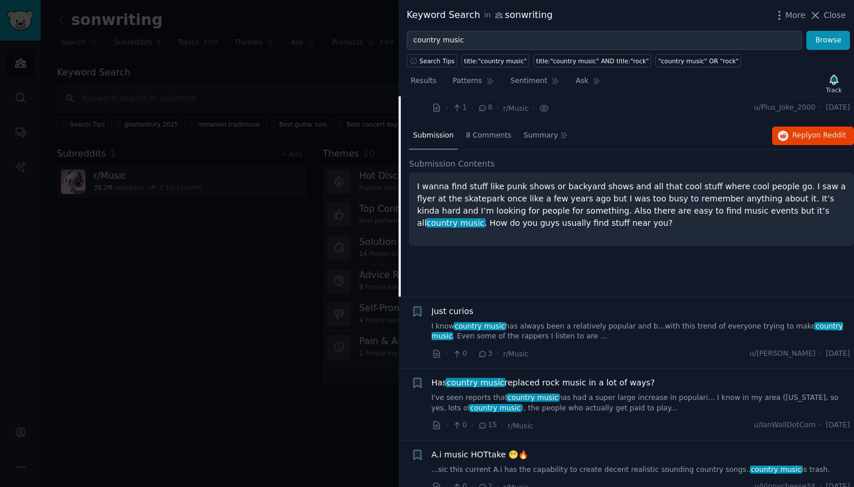
click at [514, 322] on link "I know country music has always been a relatively popular and b...with this tre…" at bounding box center [641, 332] width 419 height 20
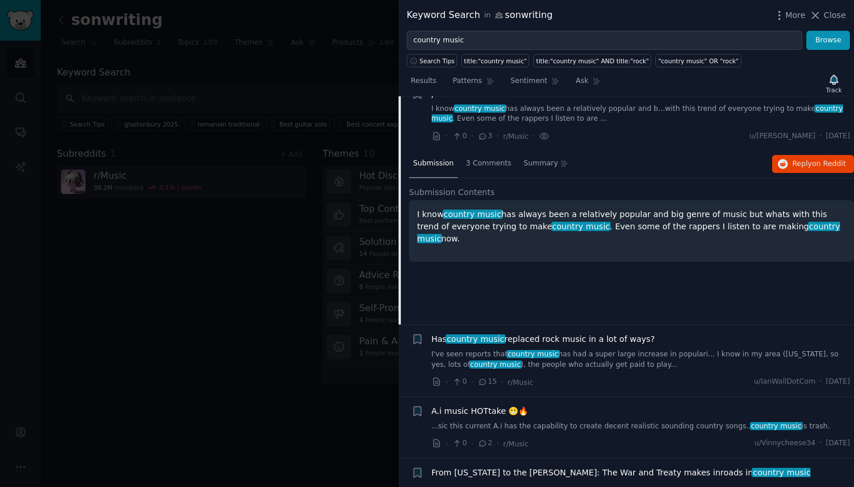
scroll to position [1109, 0]
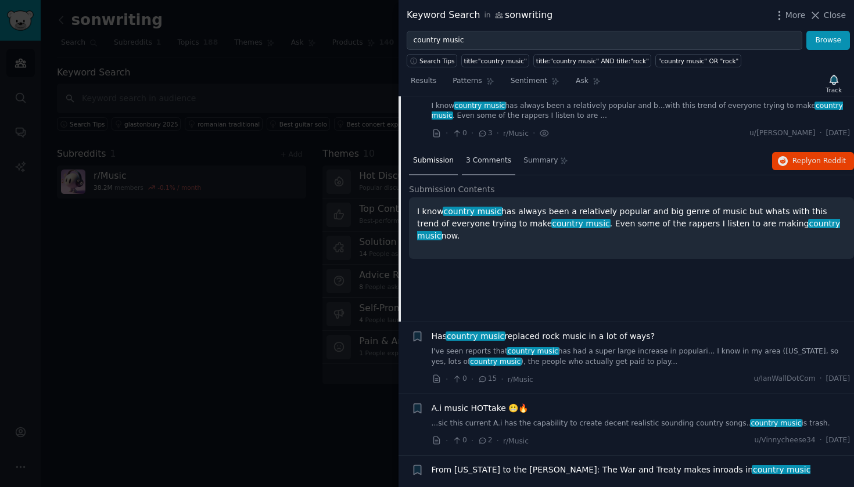
click at [491, 156] on span "3 Comments" at bounding box center [488, 161] width 45 height 10
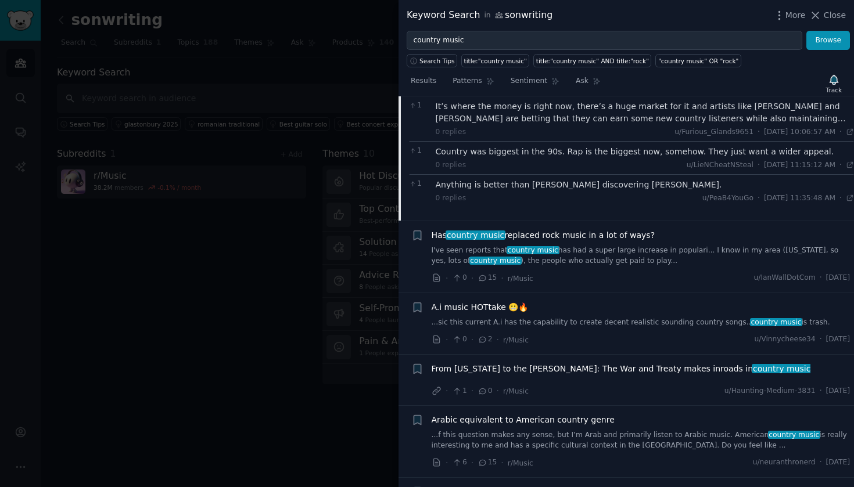
scroll to position [1215, 0]
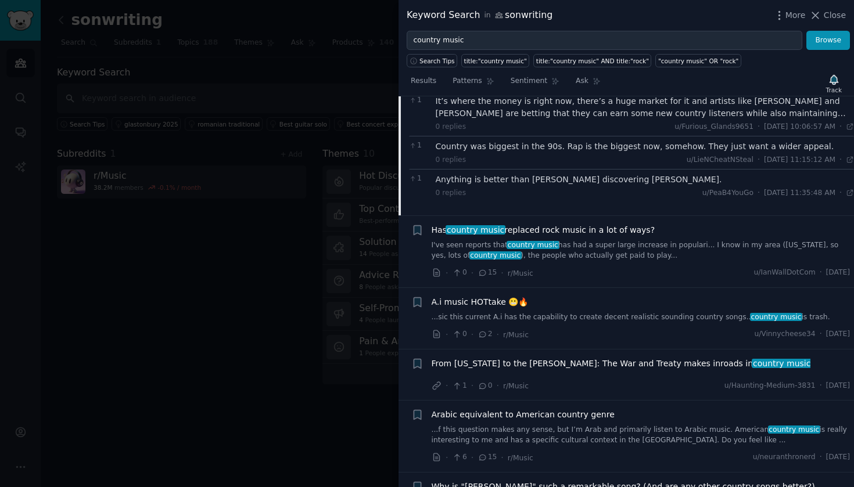
click at [471, 240] on link "I've seen reports that country music has had a super large increase in populari…" at bounding box center [641, 250] width 419 height 20
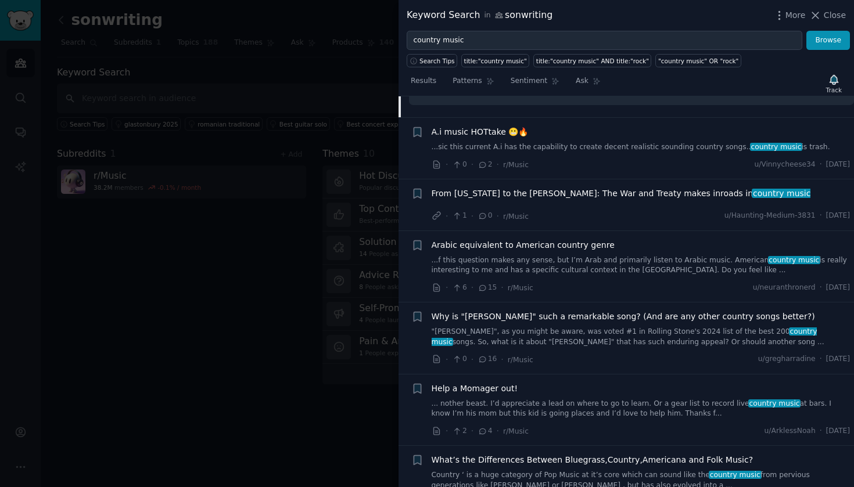
scroll to position [1482, 0]
click at [480, 326] on link ""Jolene", as you might be aware, was voted #1 in Rolling Stone's 2024 list of t…" at bounding box center [641, 336] width 419 height 20
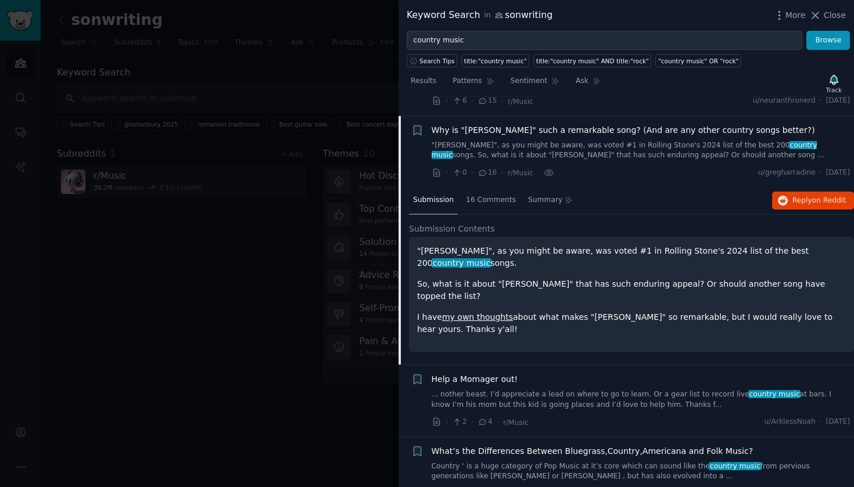
scroll to position [1384, 0]
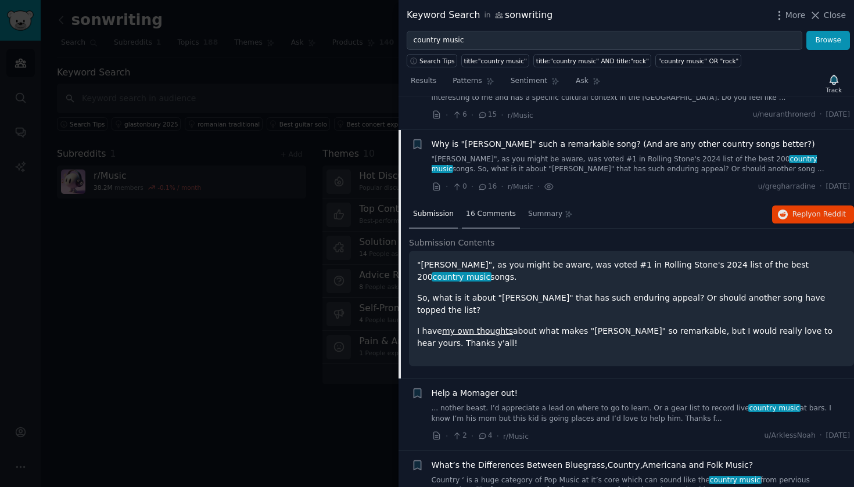
click at [494, 209] on span "16 Comments" at bounding box center [491, 214] width 50 height 10
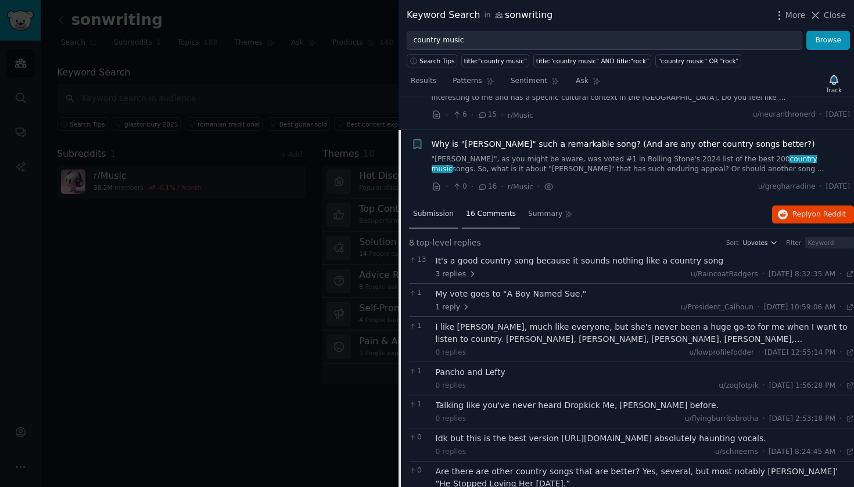
click at [447, 209] on span "Submission" at bounding box center [433, 214] width 41 height 10
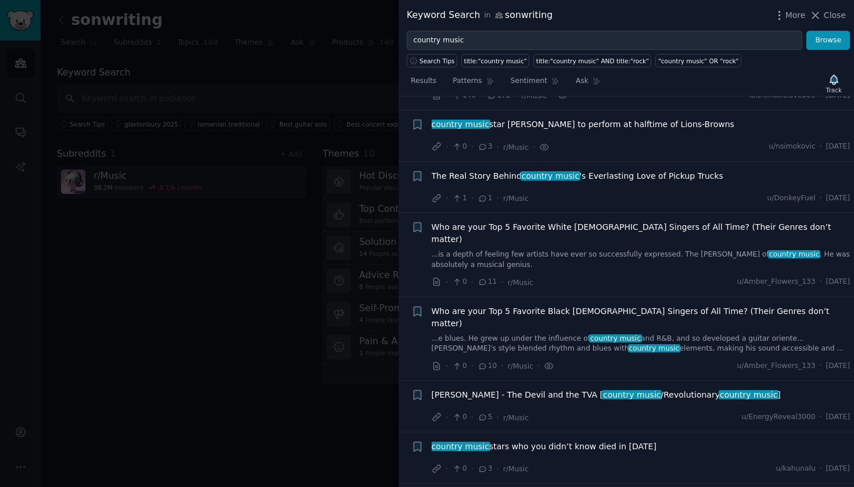
scroll to position [0, 0]
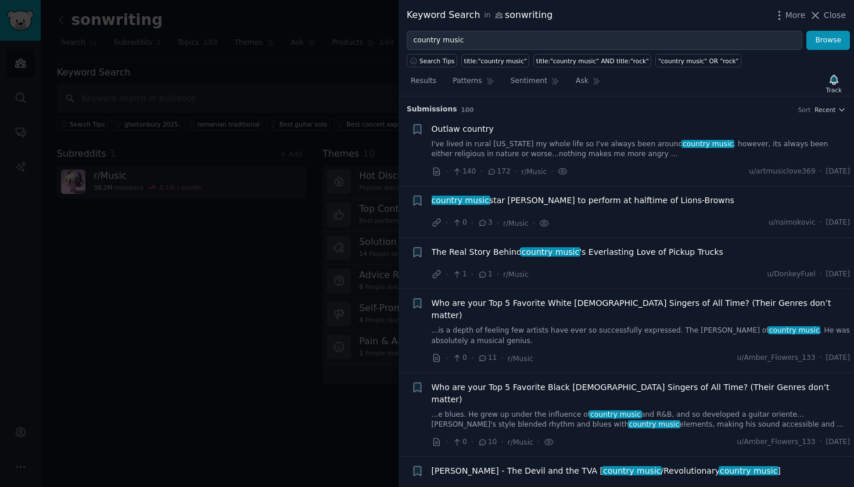
click at [480, 148] on link "I've lived in rural Alabama my whole life so I've always been around country mu…" at bounding box center [641, 149] width 419 height 20
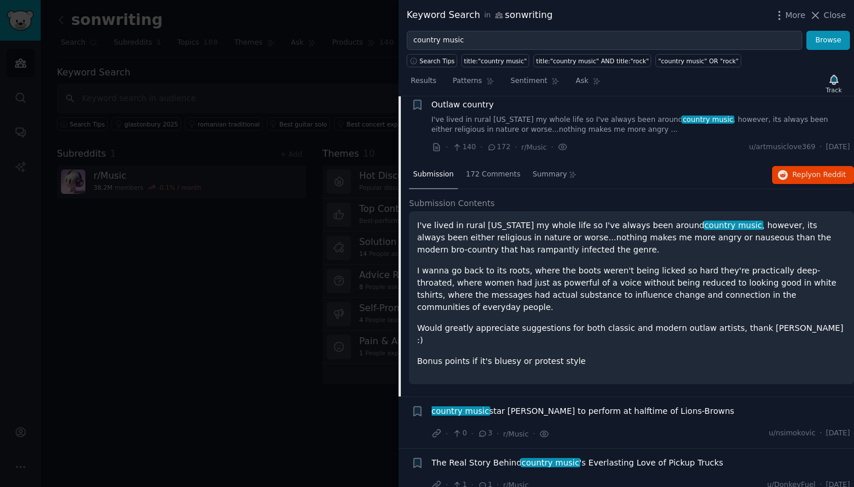
scroll to position [17, 0]
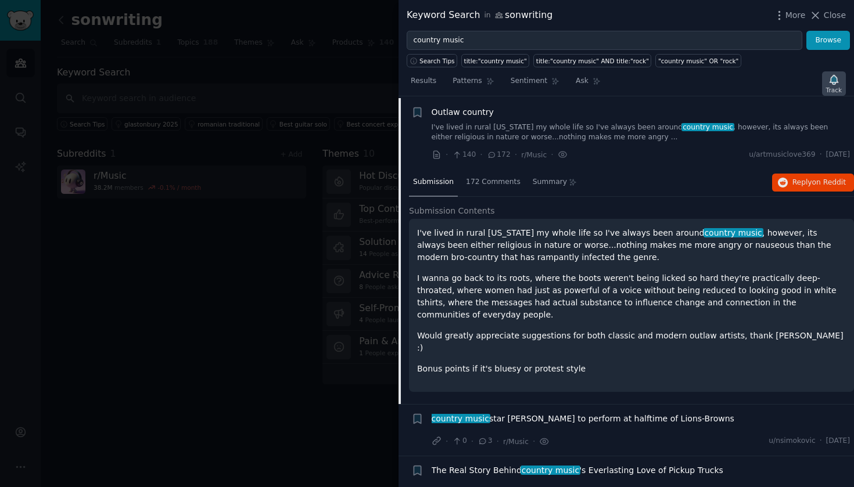
click at [833, 90] on div "Track" at bounding box center [834, 90] width 16 height 8
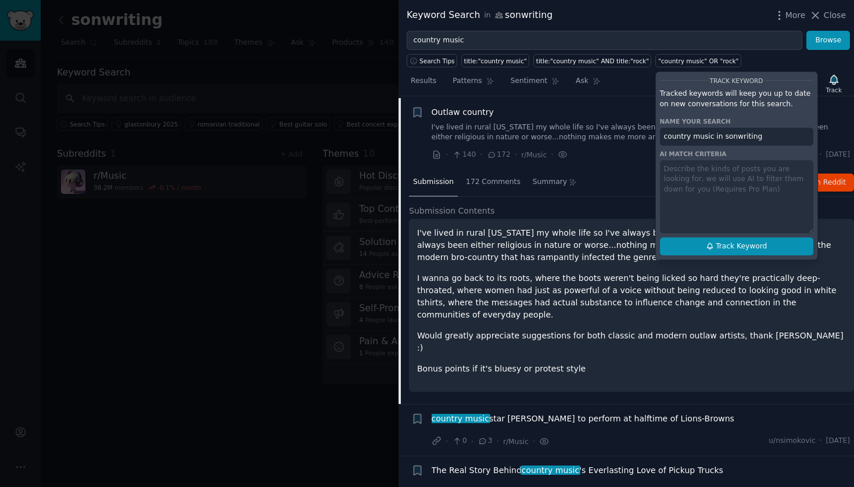
click at [733, 243] on span "Track Keyword" at bounding box center [741, 247] width 51 height 10
type input "country music in sonwriting"
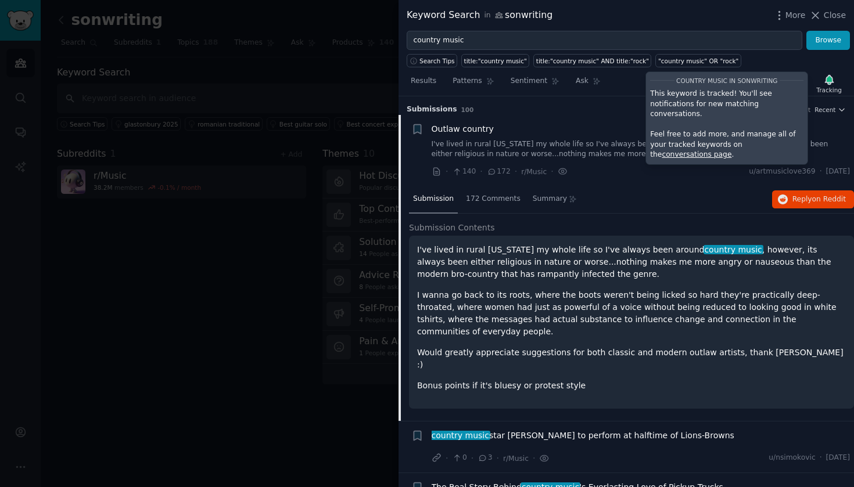
scroll to position [0, 0]
click at [420, 130] on icon "button" at bounding box center [417, 128] width 7 height 9
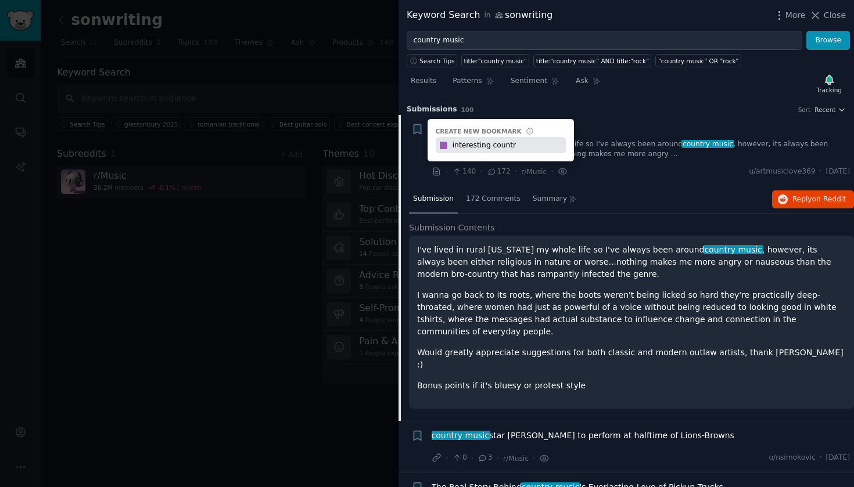
type input "interesting country"
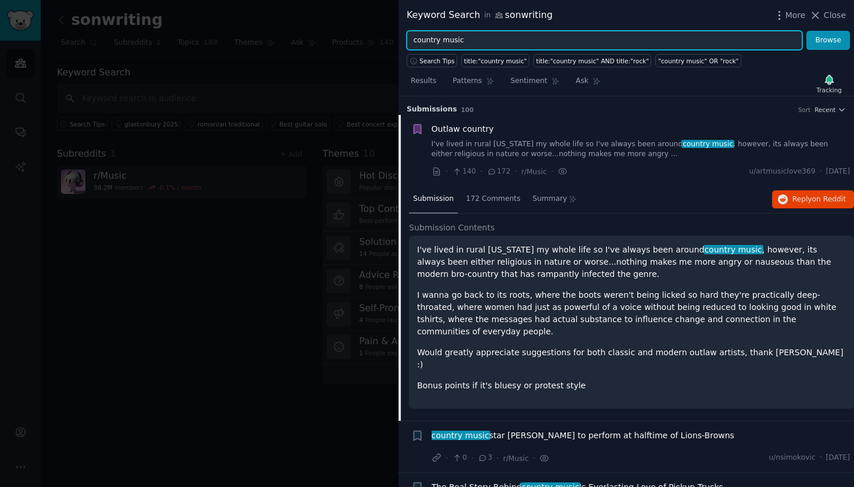
drag, startPoint x: 478, startPoint y: 39, endPoint x: 414, endPoint y: 40, distance: 64.5
click at [414, 40] on input "country music" at bounding box center [605, 41] width 396 height 20
type input "l"
type input "music"
click at [828, 40] on button "Browse" at bounding box center [828, 41] width 44 height 20
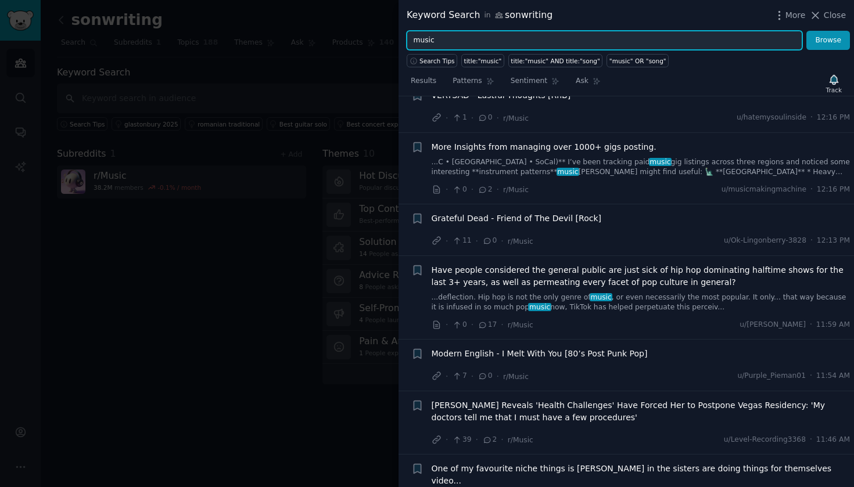
scroll to position [1129, 0]
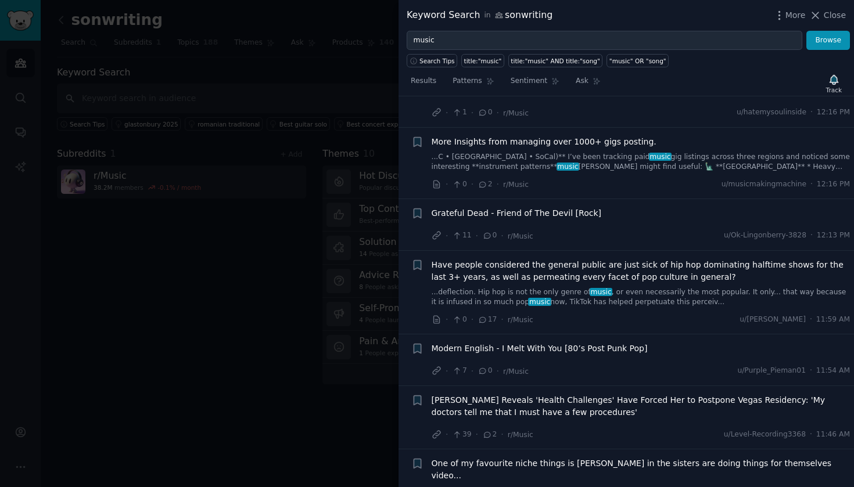
click at [640, 268] on span "Have people considered the general public are just sick of hip hop dominating h…" at bounding box center [641, 271] width 419 height 24
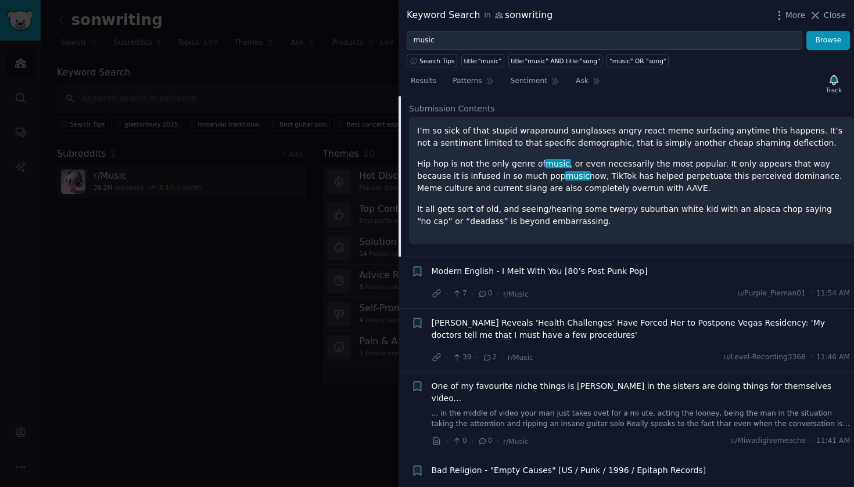
scroll to position [1401, 0]
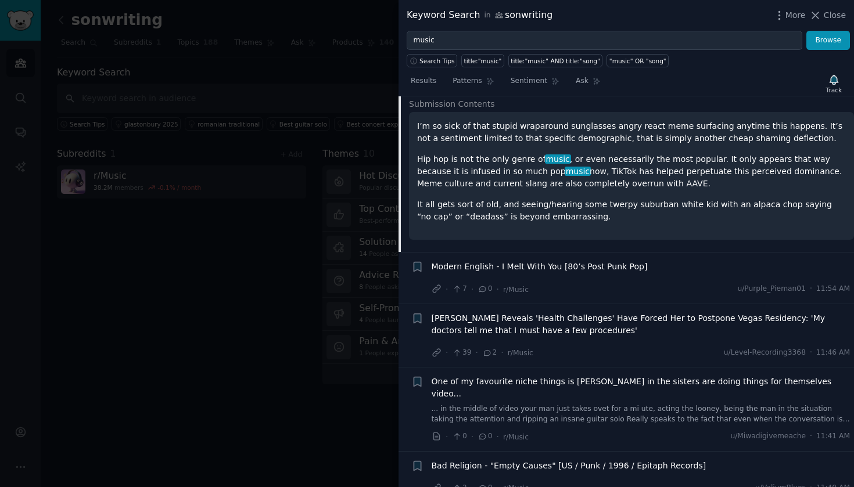
click at [590, 378] on span "One of my favourite niche things is thar in the sisters are doing things for th…" at bounding box center [641, 388] width 419 height 24
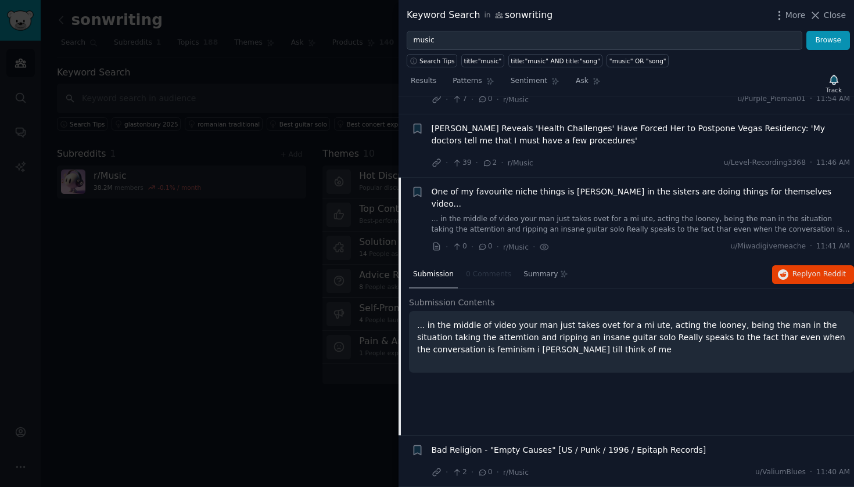
scroll to position [1478, 0]
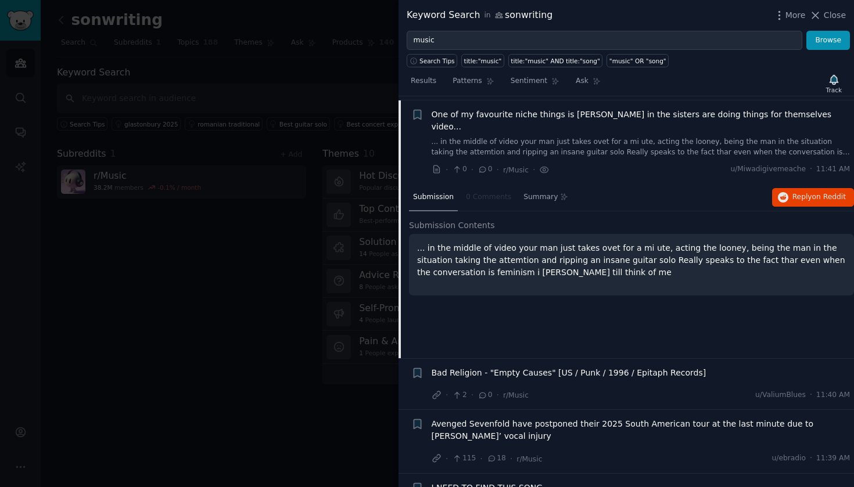
click at [516, 111] on span "One of my favourite niche things is thar in the sisters are doing things for th…" at bounding box center [641, 121] width 419 height 24
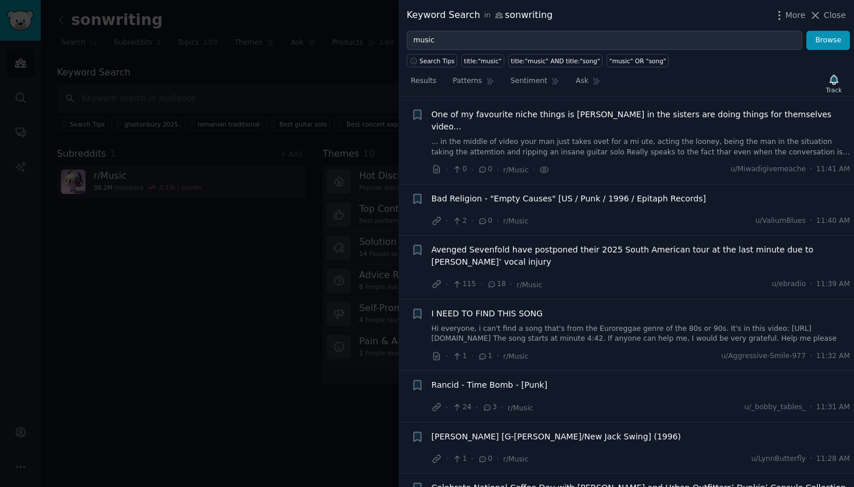
scroll to position [1478, 0]
click at [501, 112] on span "One of my favourite niche things is thar in the sisters are doing things for th…" at bounding box center [641, 121] width 419 height 24
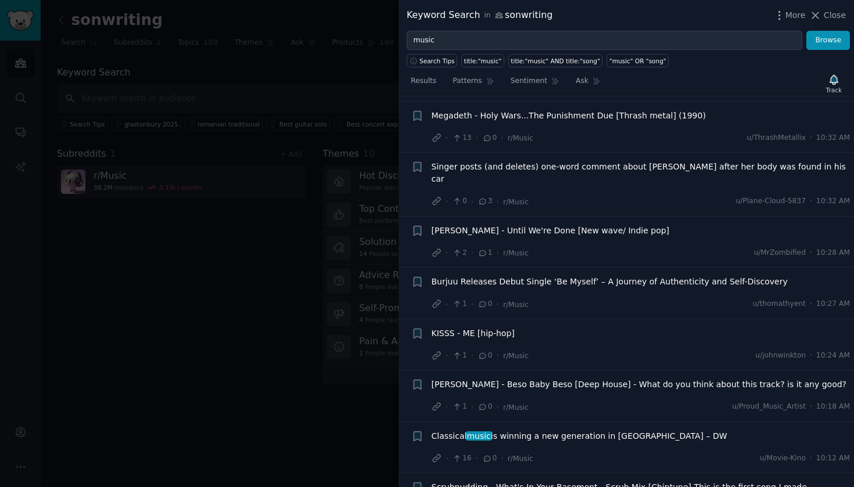
scroll to position [3075, 0]
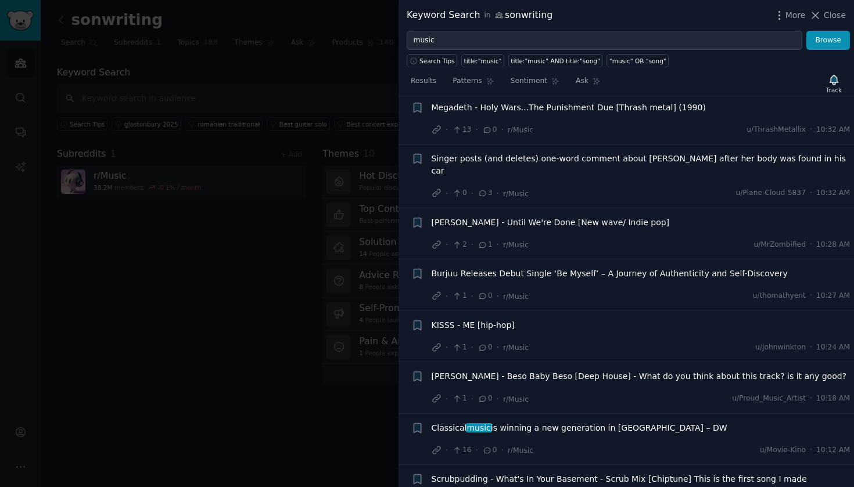
click at [515, 422] on span "Classical music is winning a new generation in Germany – DW" at bounding box center [580, 428] width 296 height 12
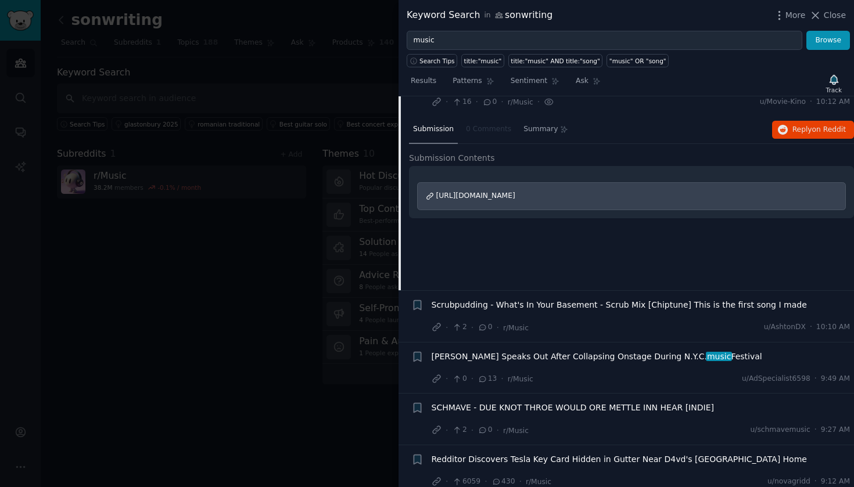
scroll to position [3253, 0]
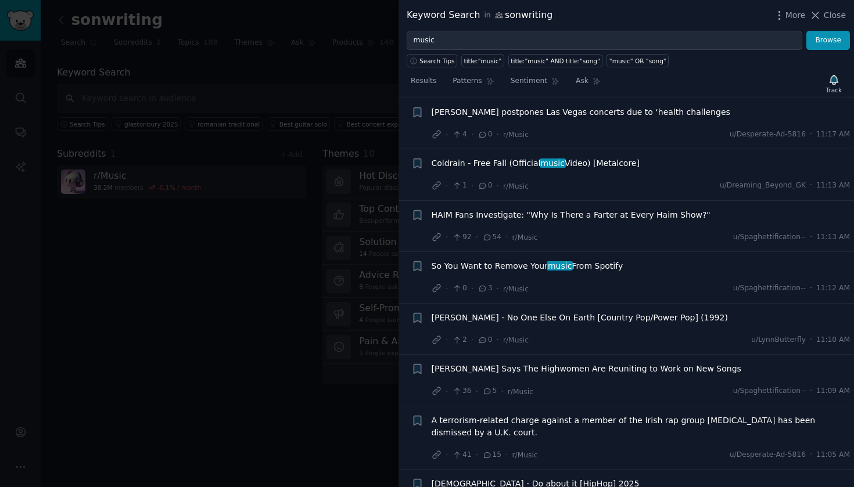
scroll to position [1486, 0]
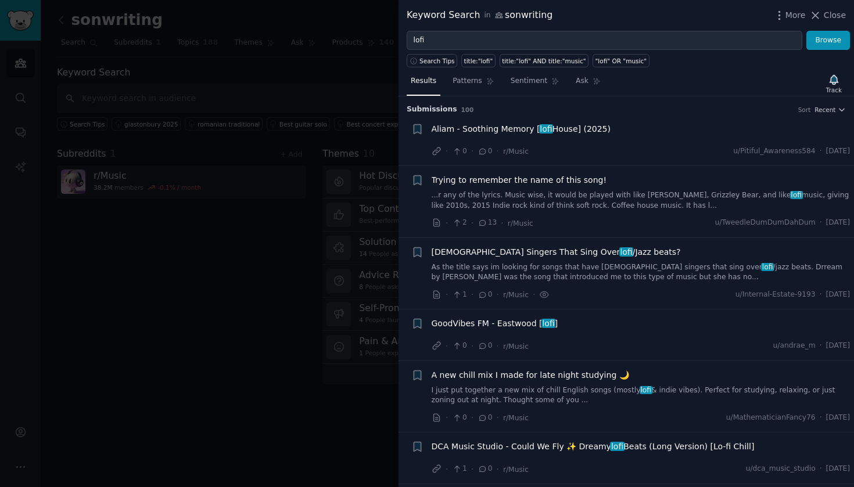
click at [536, 254] on span "Female Singers That Sing Over lofi /Jazz beats?" at bounding box center [556, 252] width 249 height 12
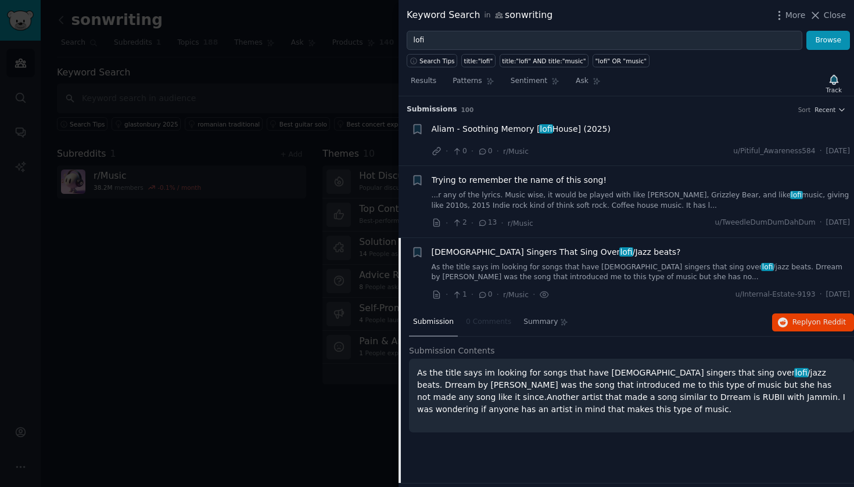
scroll to position [141, 0]
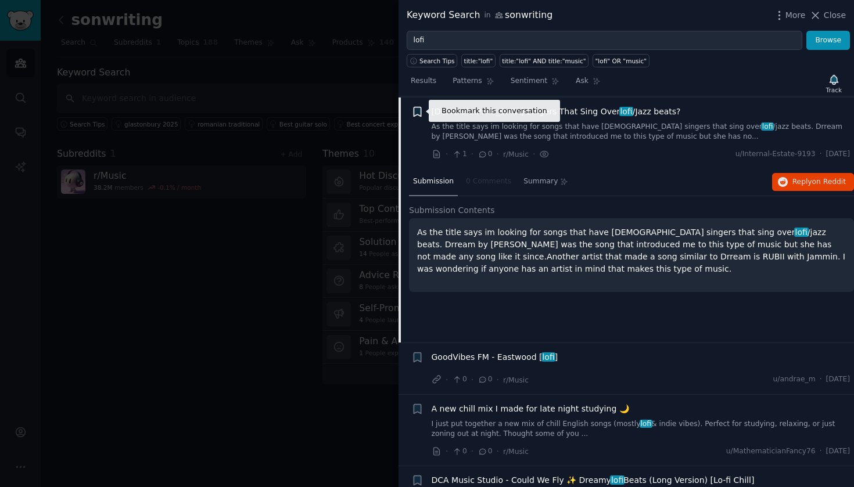
click at [416, 110] on icon "button" at bounding box center [417, 111] width 7 height 9
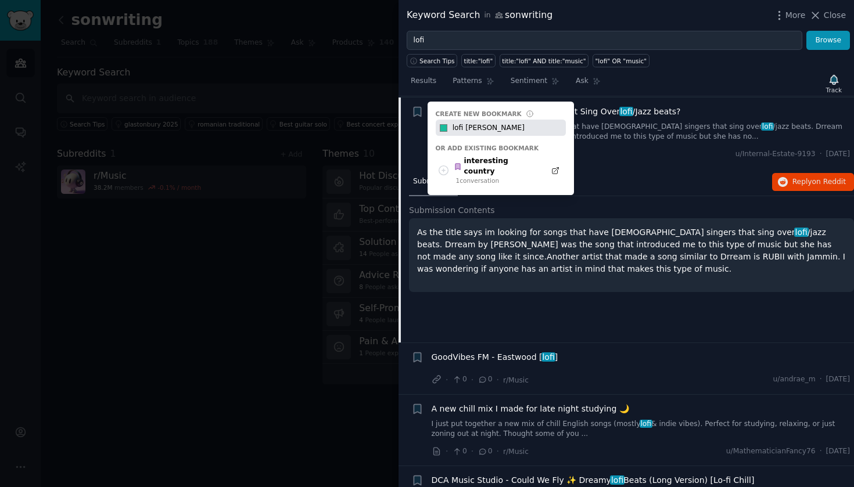
type input "lofi artist"
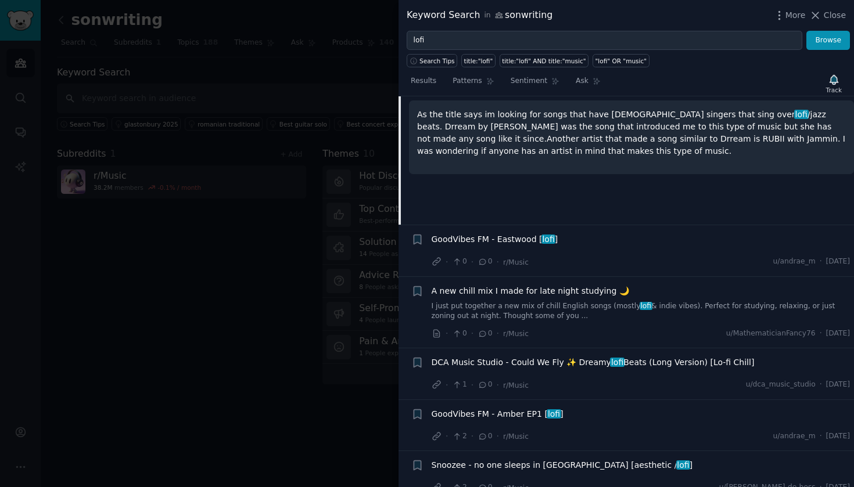
scroll to position [258, 0]
